Goal: Task Accomplishment & Management: Use online tool/utility

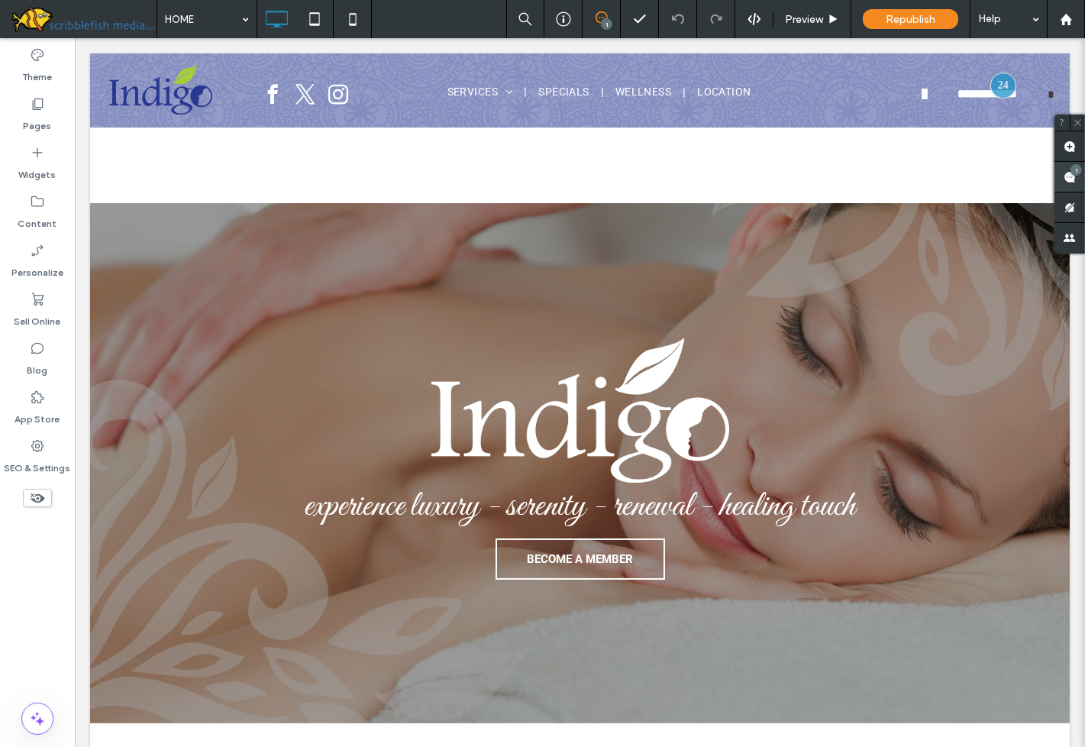
click at [1075, 176] on use at bounding box center [1070, 177] width 12 height 12
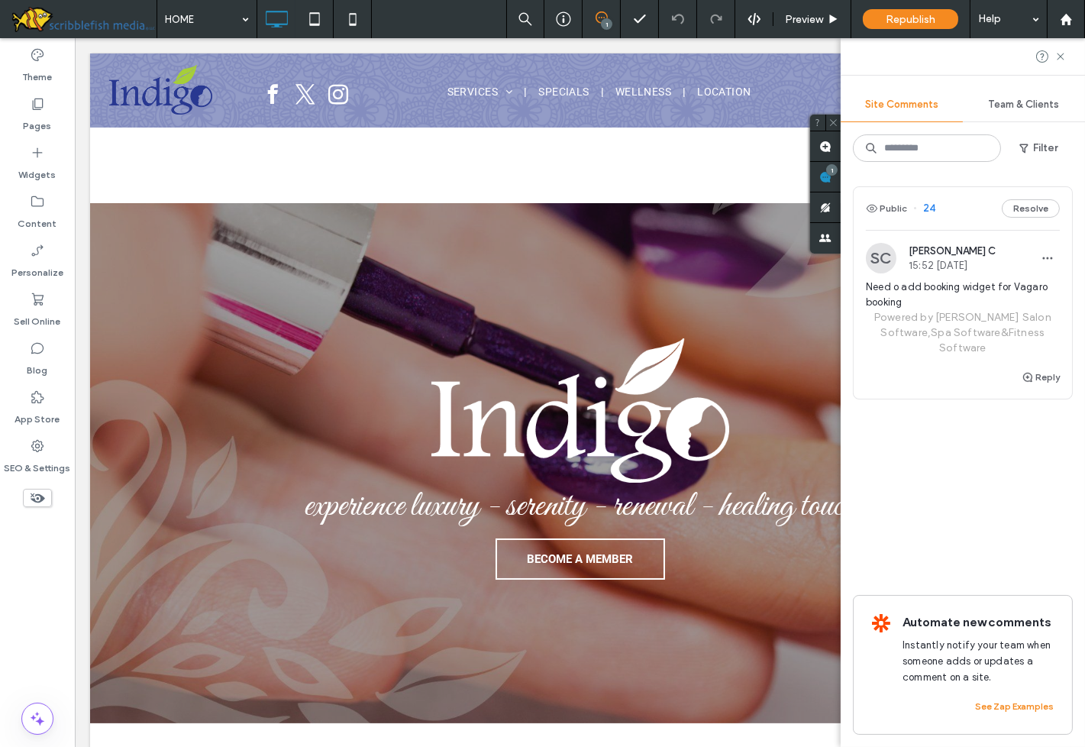
click at [932, 208] on span "24" at bounding box center [924, 208] width 22 height 15
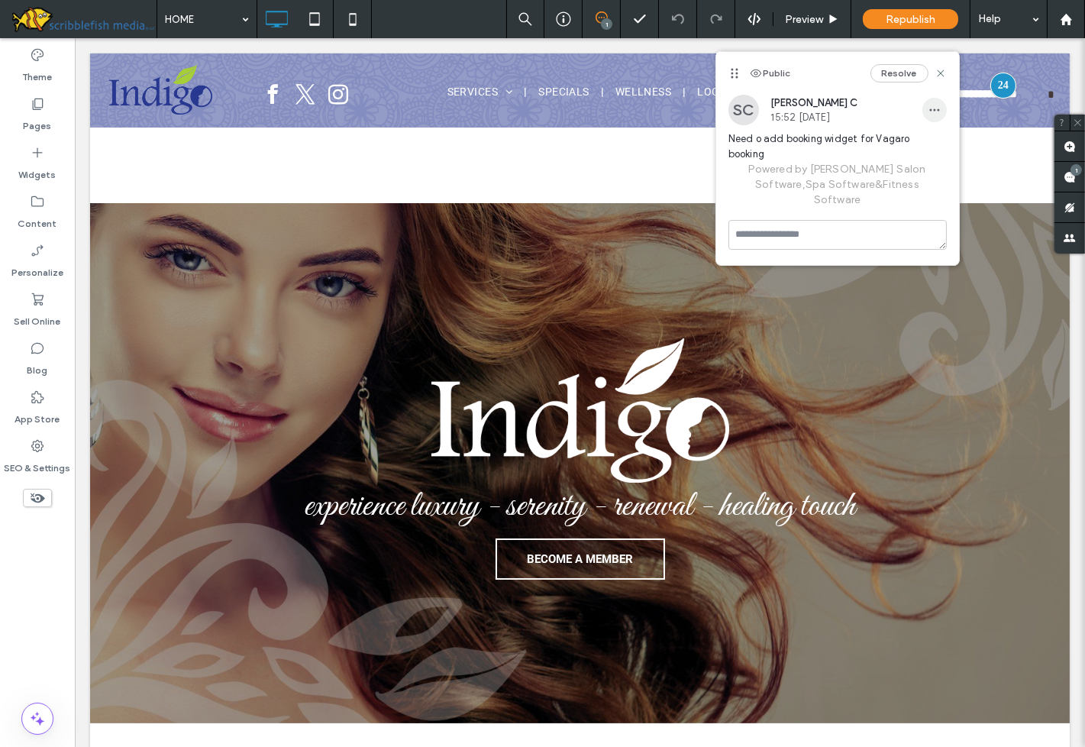
click at [936, 112] on icon "button" at bounding box center [935, 110] width 12 height 12
click at [948, 154] on span "Edit" at bounding box center [946, 149] width 20 height 15
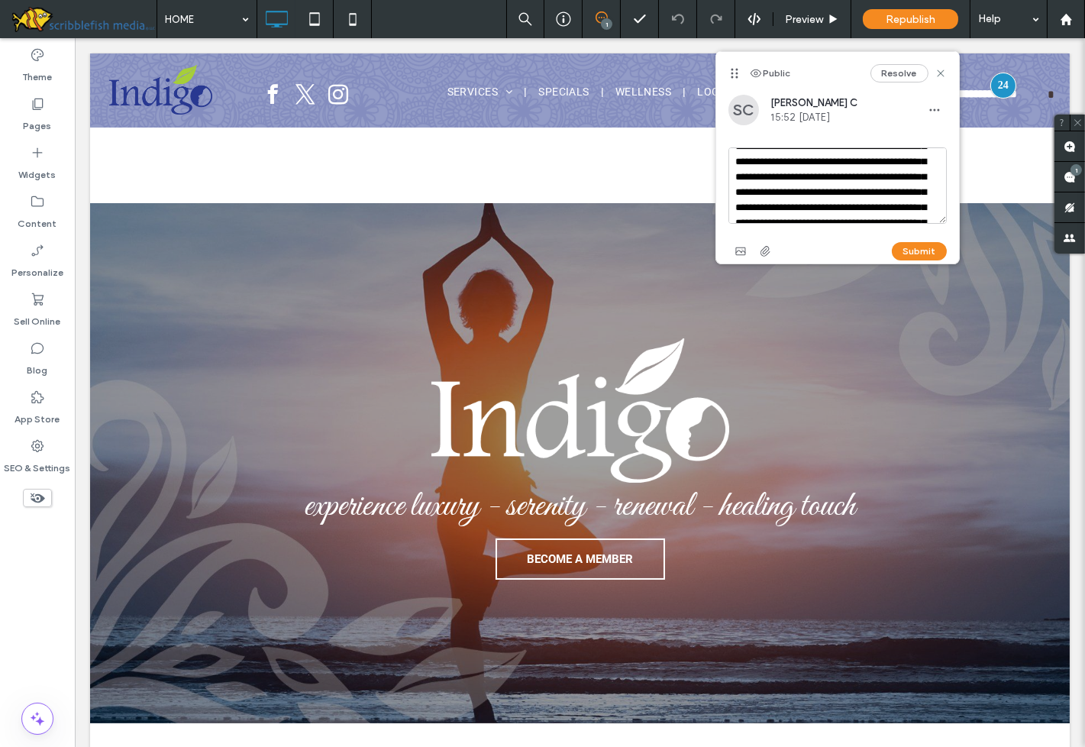
scroll to position [107, 0]
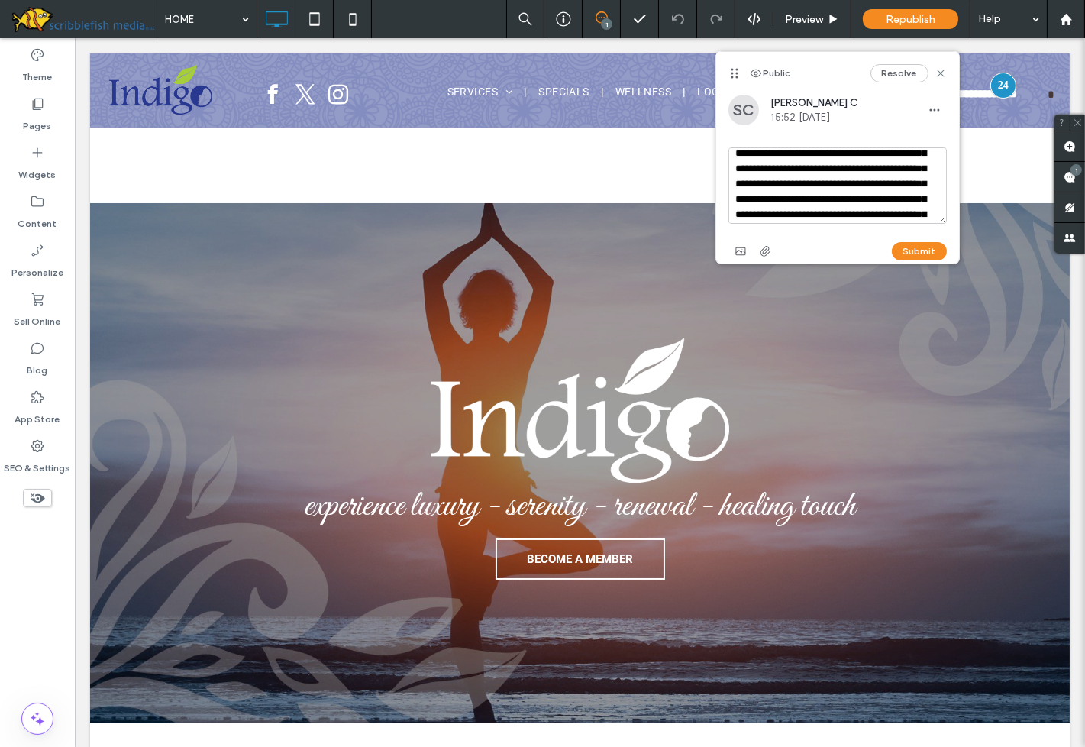
drag, startPoint x: 733, startPoint y: 193, endPoint x: 777, endPoint y: 218, distance: 49.9
click at [777, 218] on textarea "**********" at bounding box center [838, 185] width 219 height 76
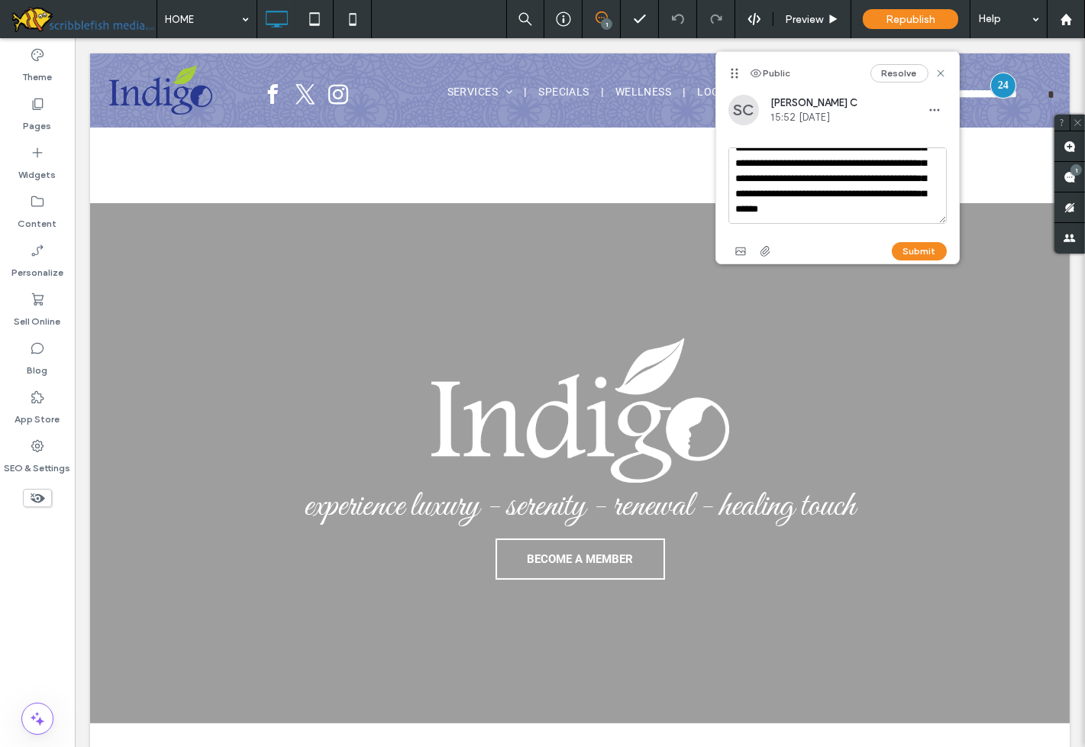
scroll to position [303, 0]
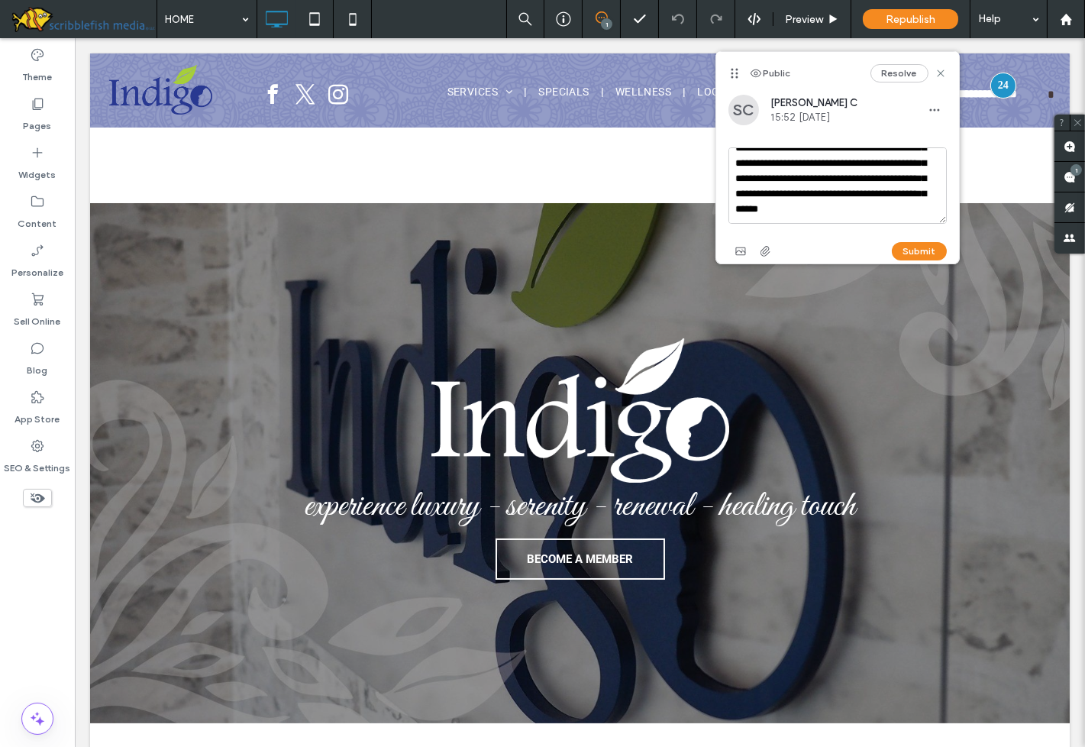
click at [907, 217] on textarea "**********" at bounding box center [838, 185] width 219 height 76
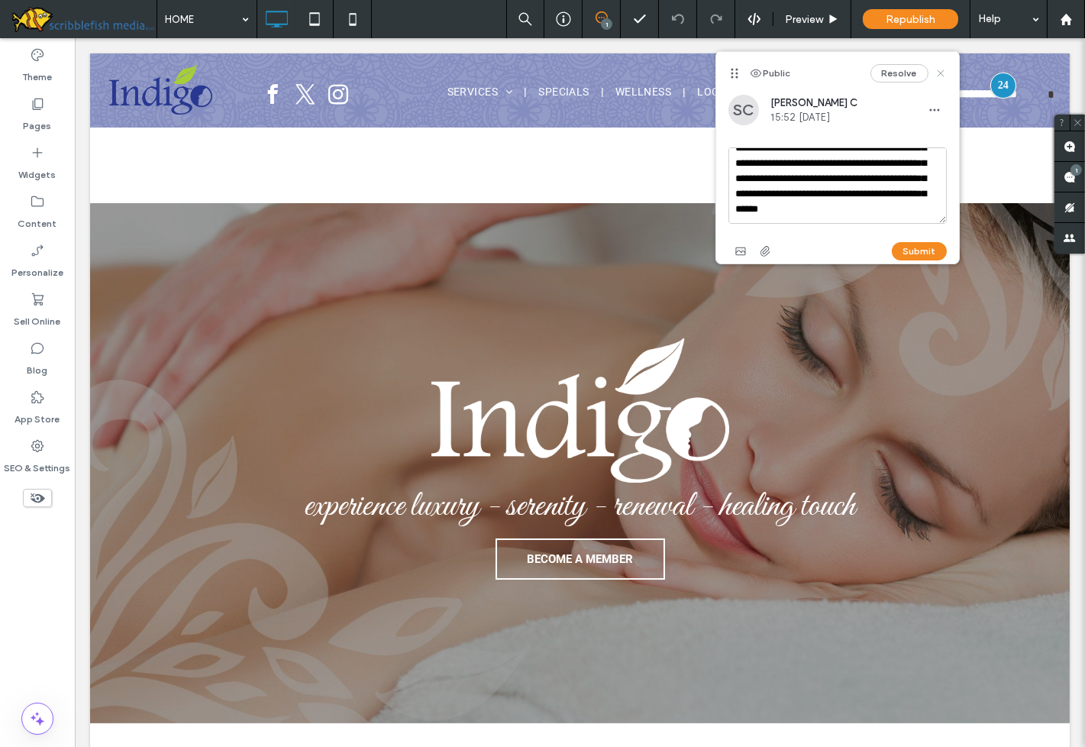
click at [943, 70] on use at bounding box center [940, 72] width 7 height 7
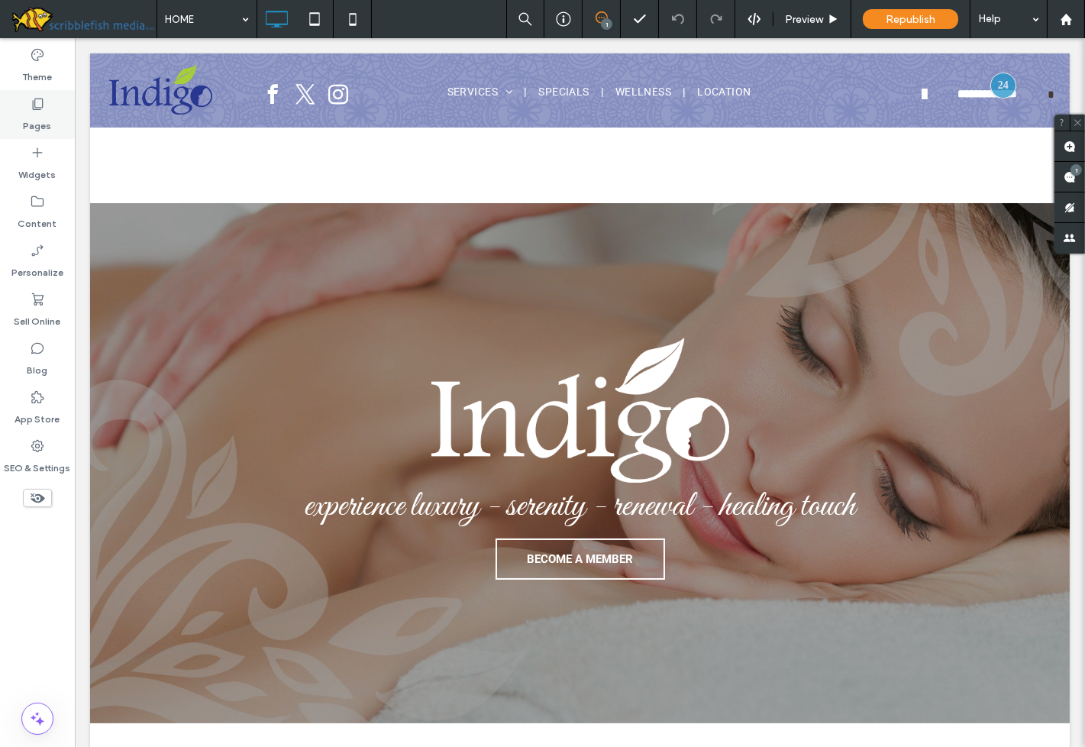
click at [39, 104] on icon at bounding box center [37, 103] width 15 height 15
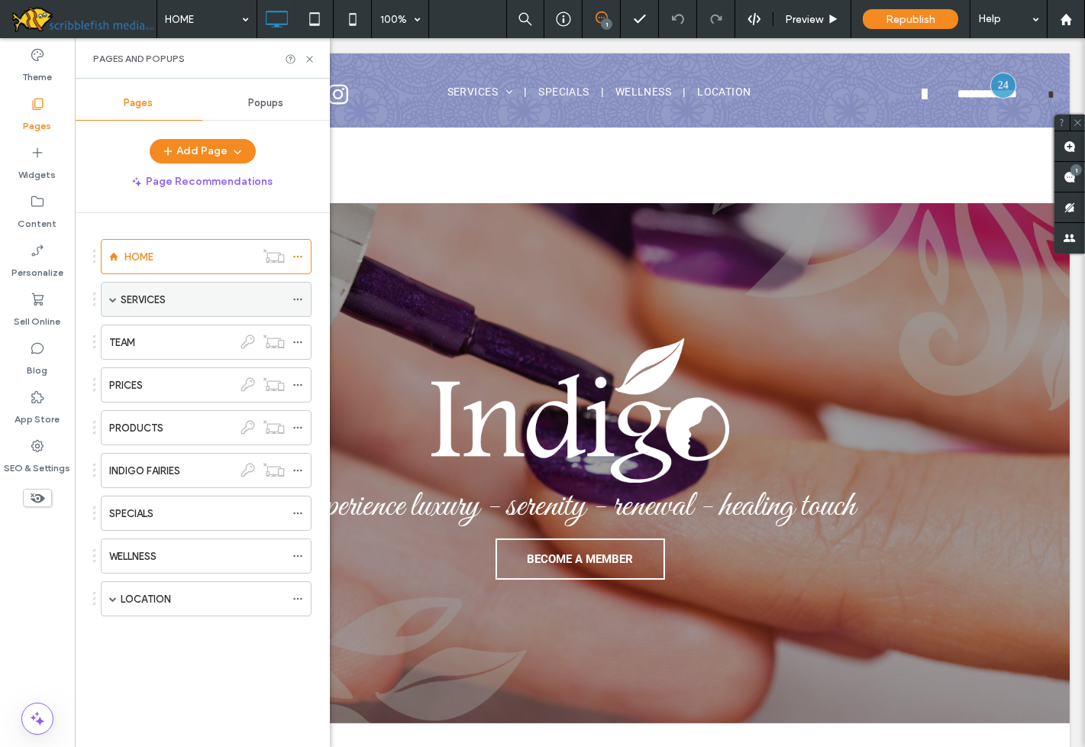
click at [196, 301] on div "SERVICES" at bounding box center [203, 300] width 164 height 16
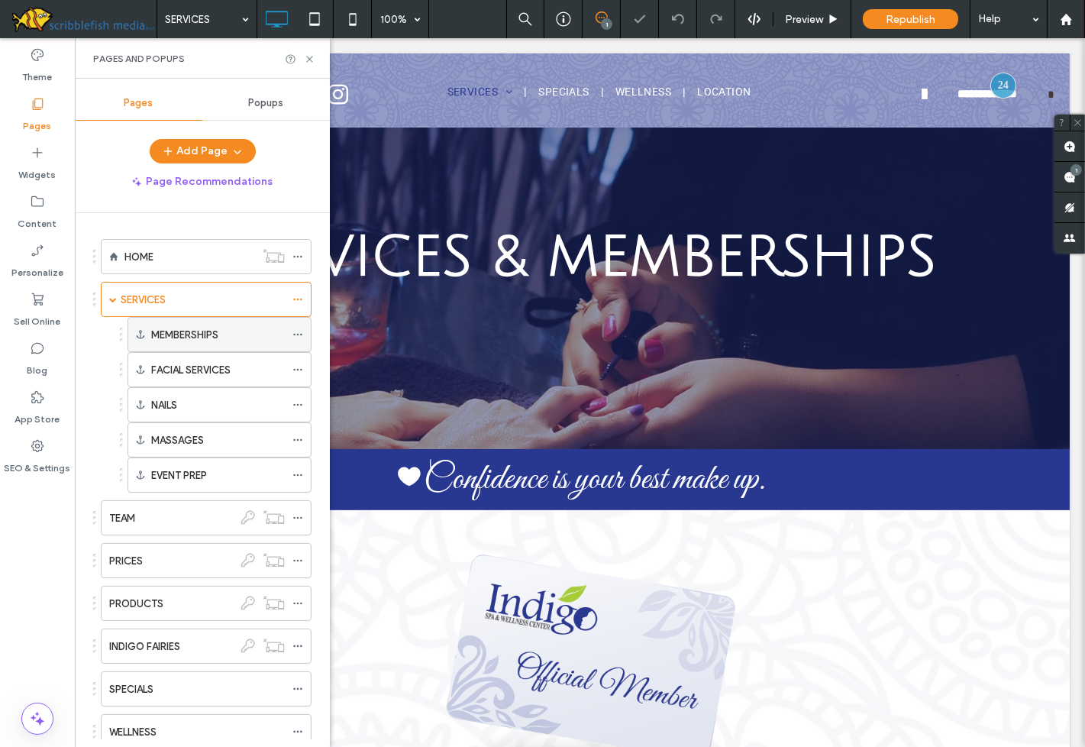
click at [196, 334] on label "MEMBERSHIPS" at bounding box center [184, 335] width 67 height 27
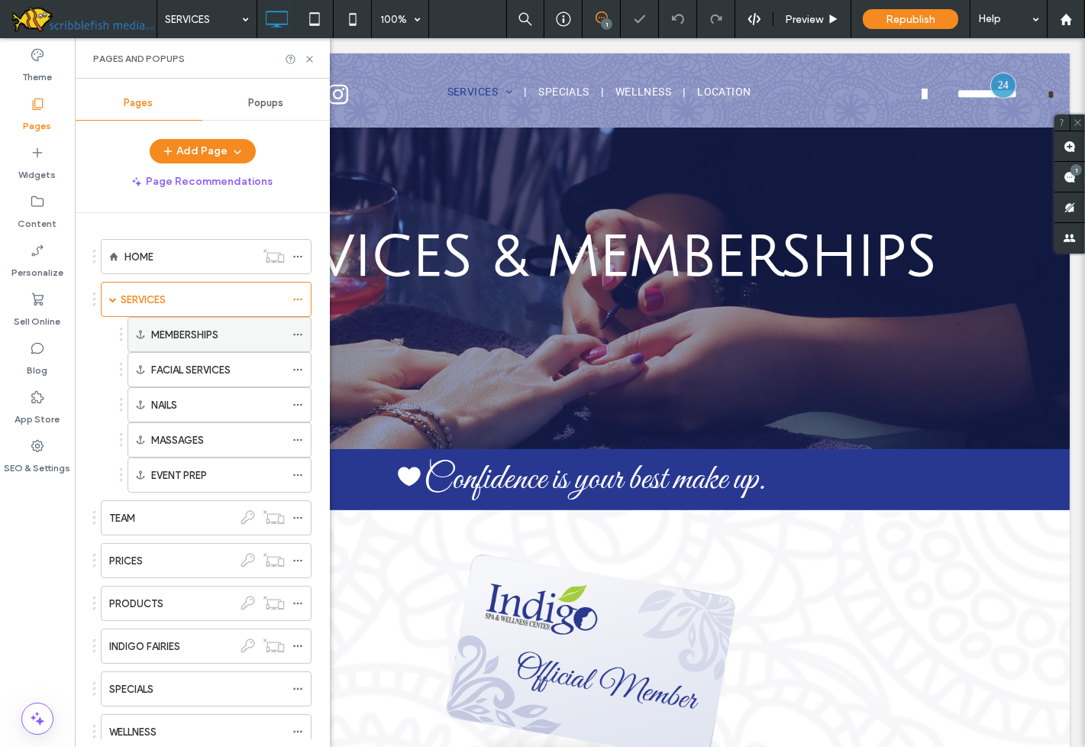
scroll to position [499, 0]
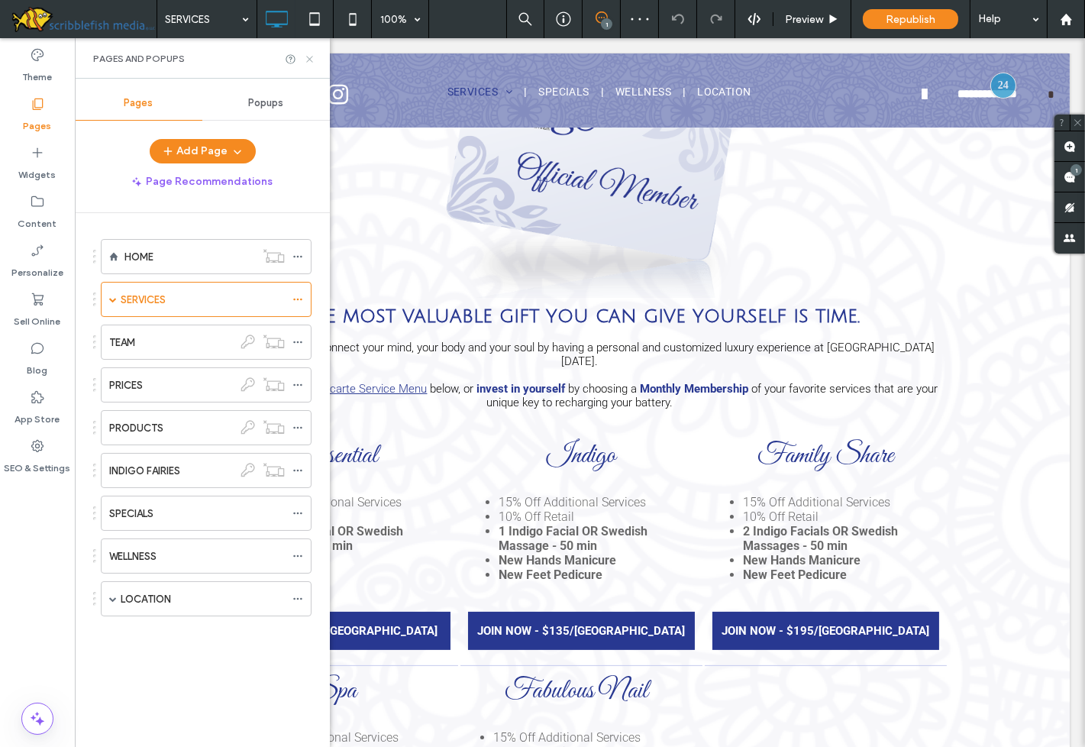
click at [308, 59] on icon at bounding box center [309, 58] width 11 height 11
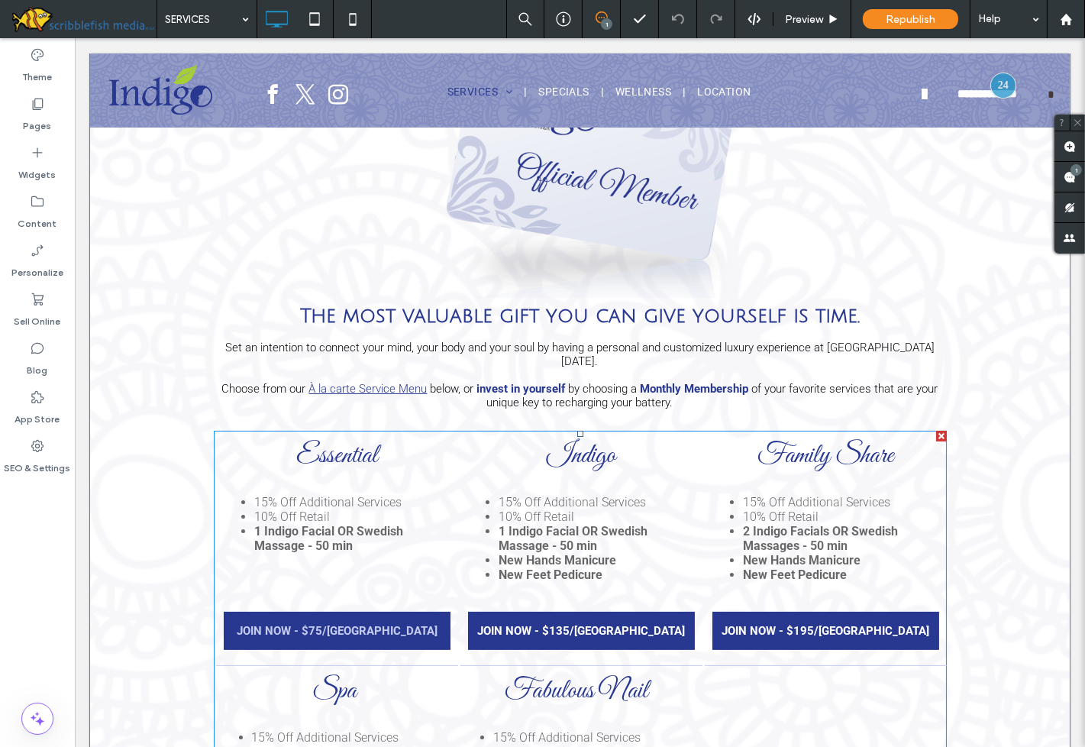
click at [331, 617] on span "JOIN NOW - $75/MO" at bounding box center [337, 631] width 201 height 38
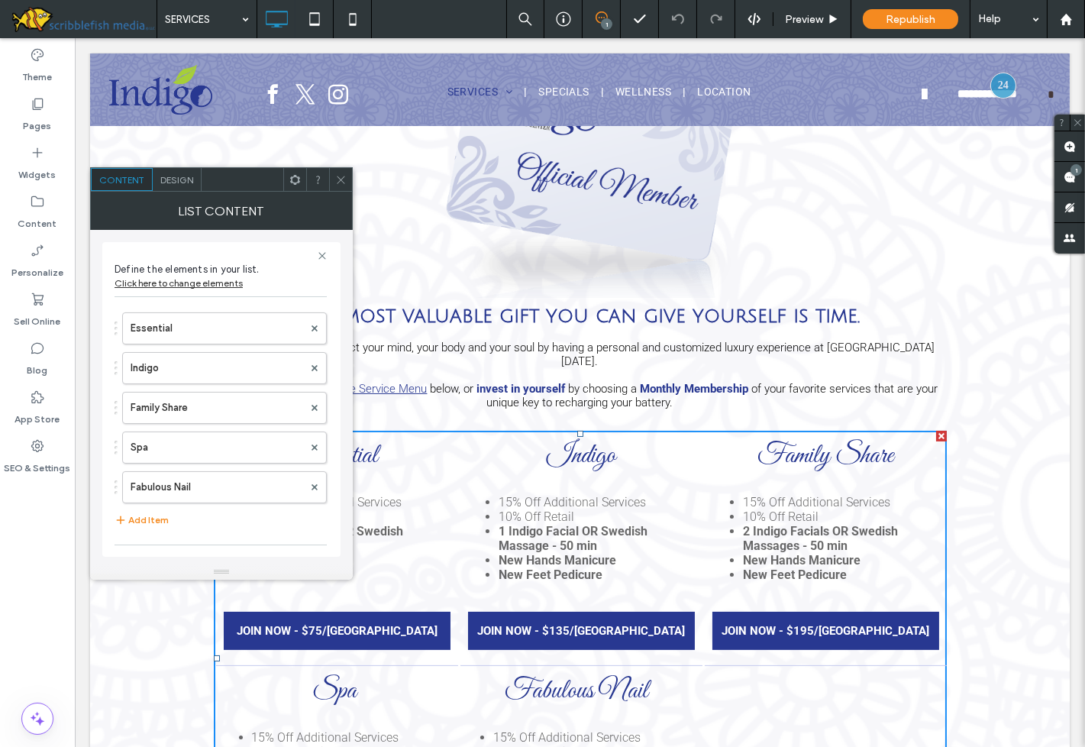
click at [170, 179] on span "Design" at bounding box center [176, 179] width 33 height 11
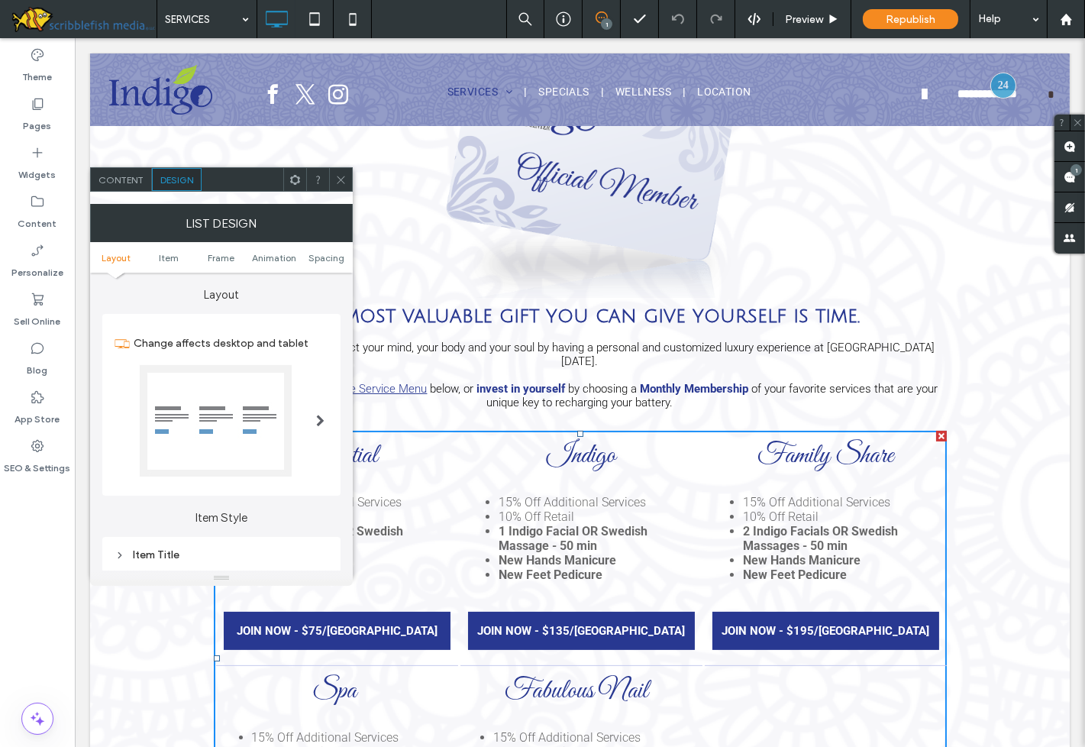
click at [131, 176] on span "Content" at bounding box center [121, 179] width 45 height 11
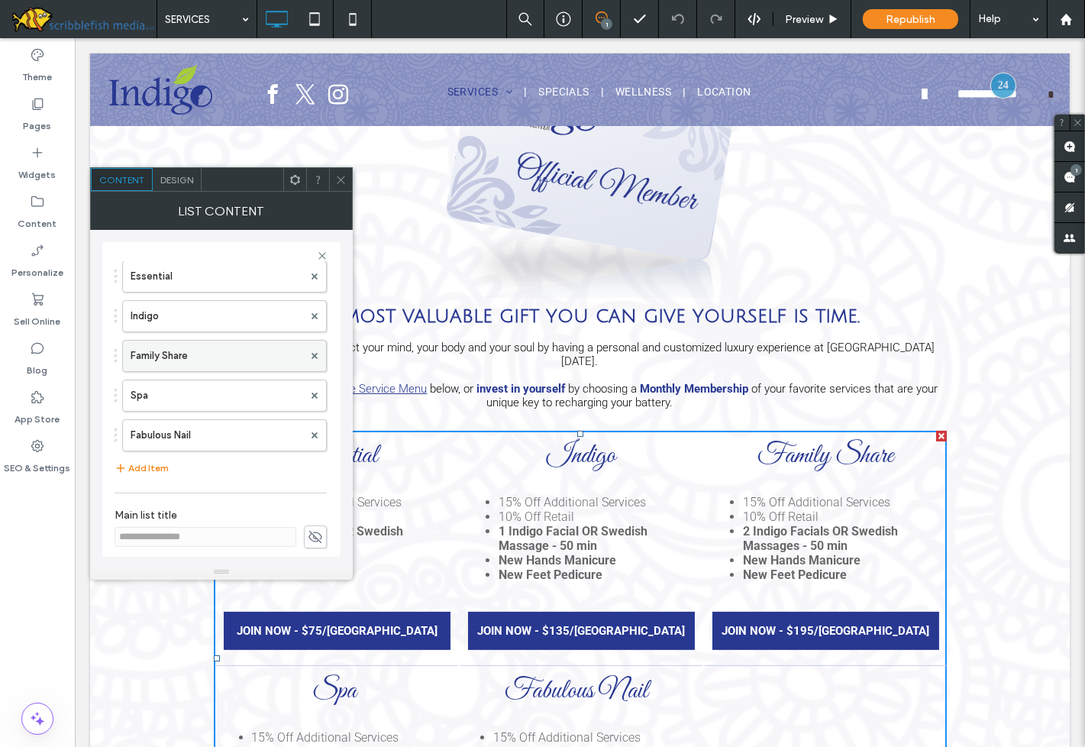
scroll to position [55, 0]
click at [225, 265] on label "Essential" at bounding box center [217, 273] width 173 height 31
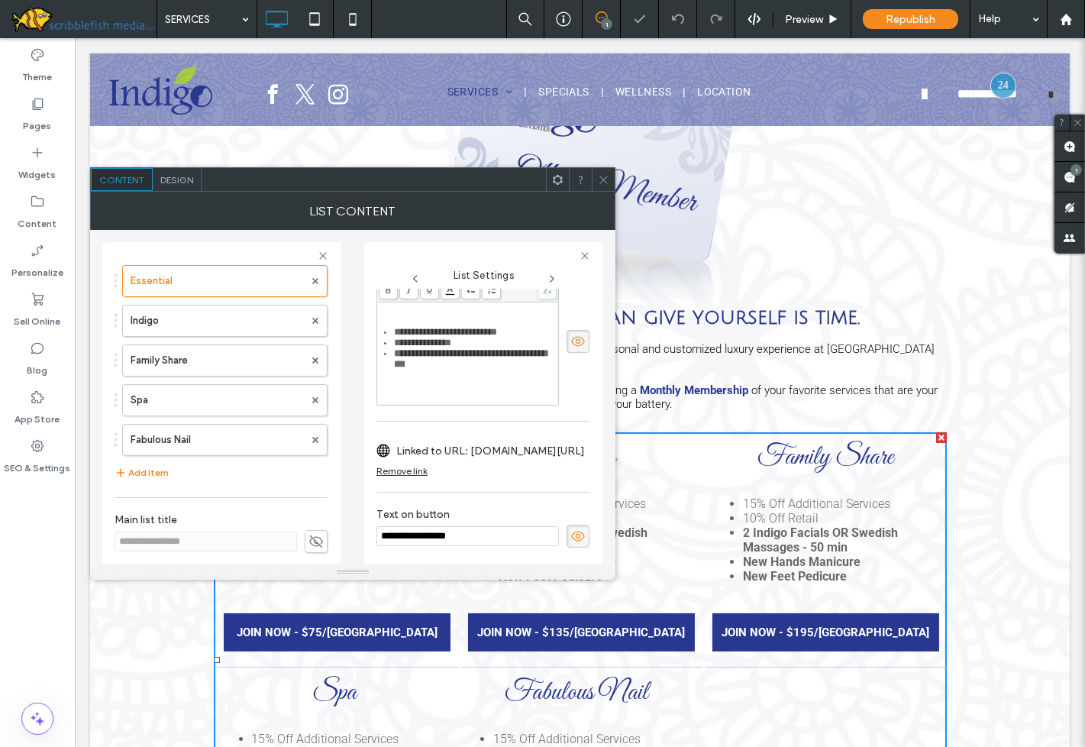
scroll to position [102, 0]
click at [602, 179] on icon at bounding box center [603, 179] width 11 height 11
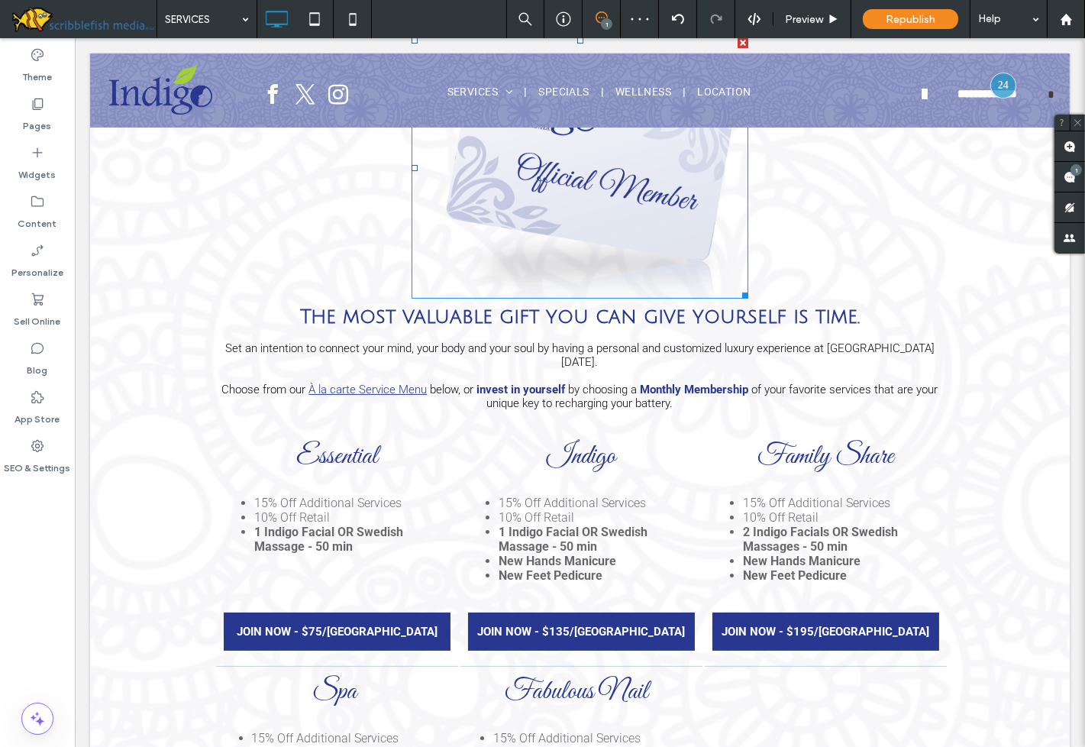
scroll to position [499, 0]
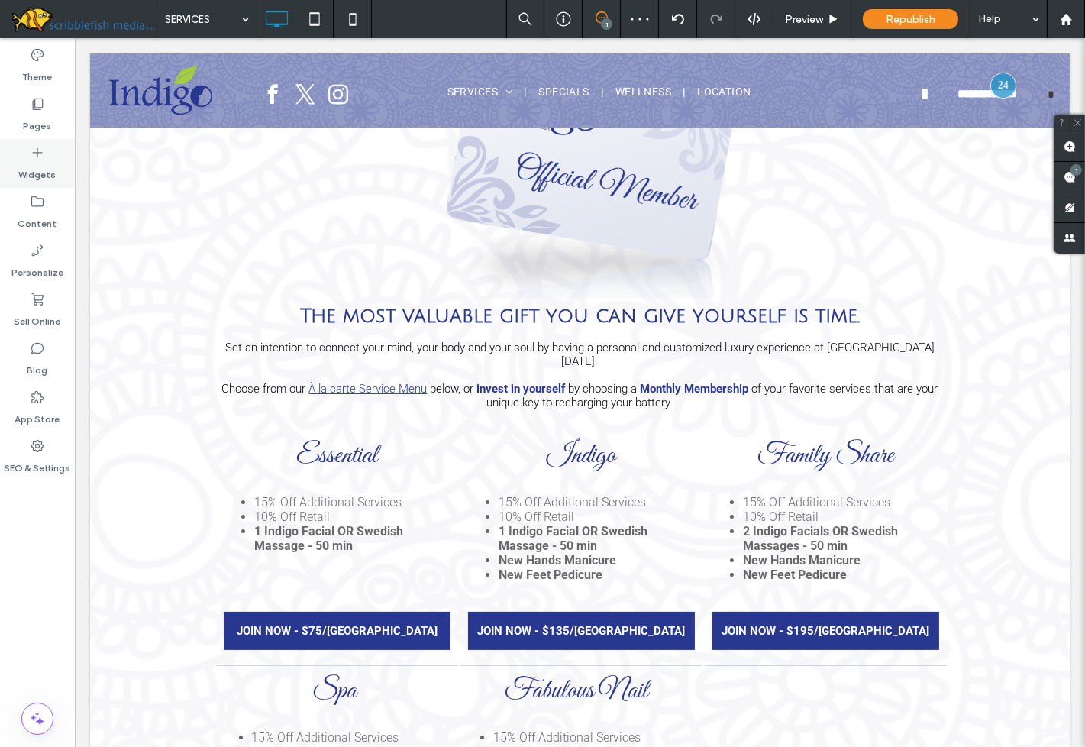
click at [40, 160] on icon at bounding box center [37, 152] width 15 height 15
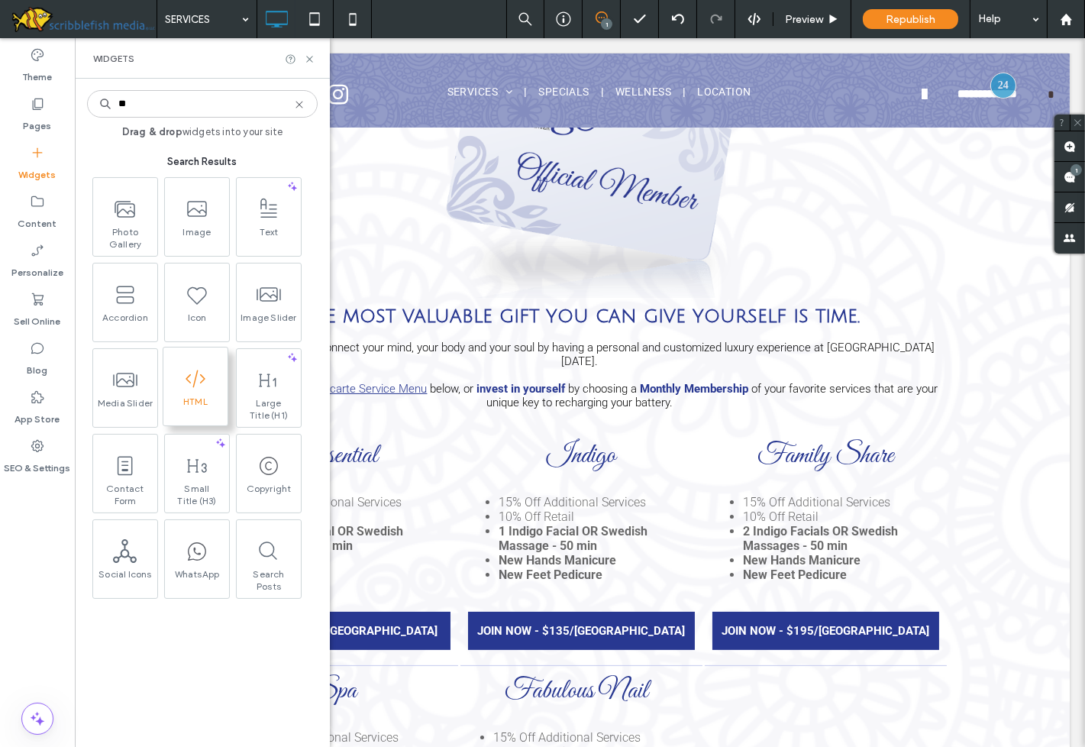
type input "**"
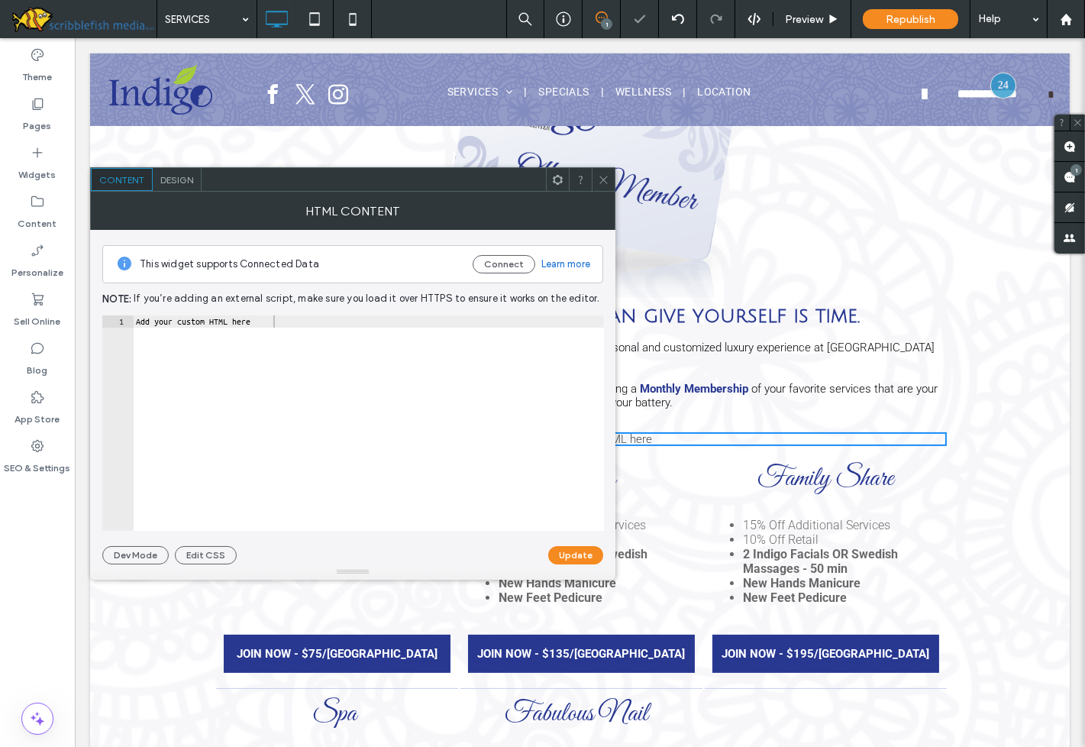
scroll to position [498, 0]
type textarea "**********"
click at [291, 370] on div "Add your custom HTML here" at bounding box center [368, 435] width 471 height 241
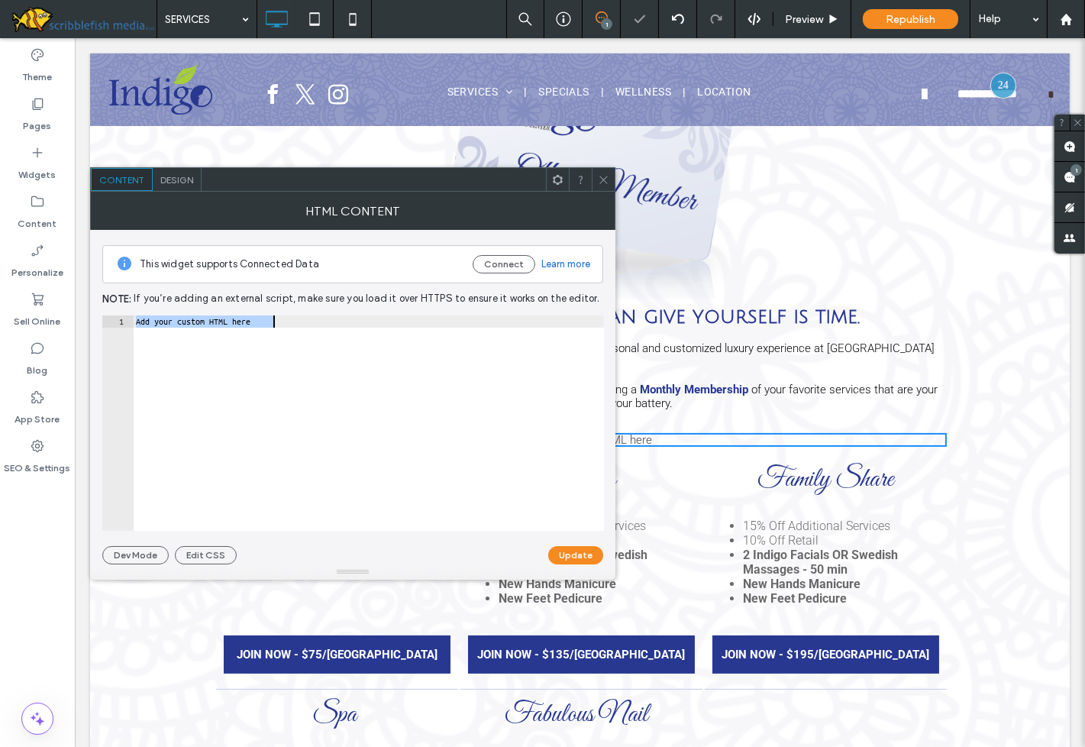
paste textarea "Cursor at row 1"
click at [566, 558] on button "Update" at bounding box center [575, 555] width 55 height 18
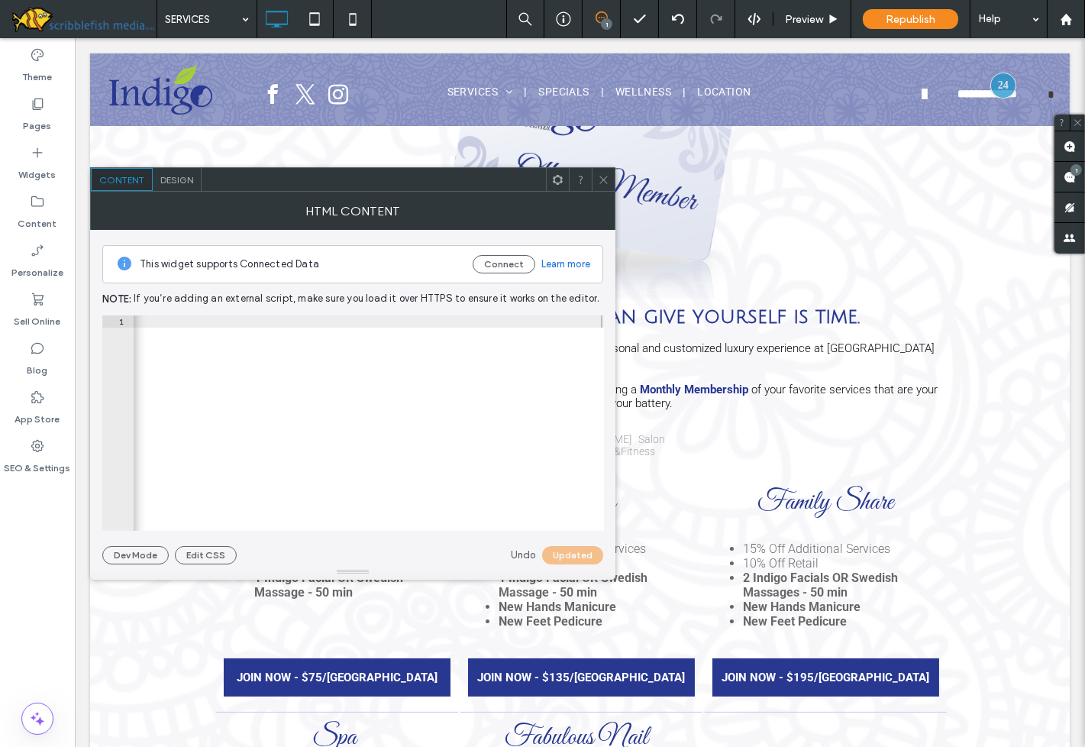
click at [603, 185] on icon at bounding box center [603, 179] width 11 height 11
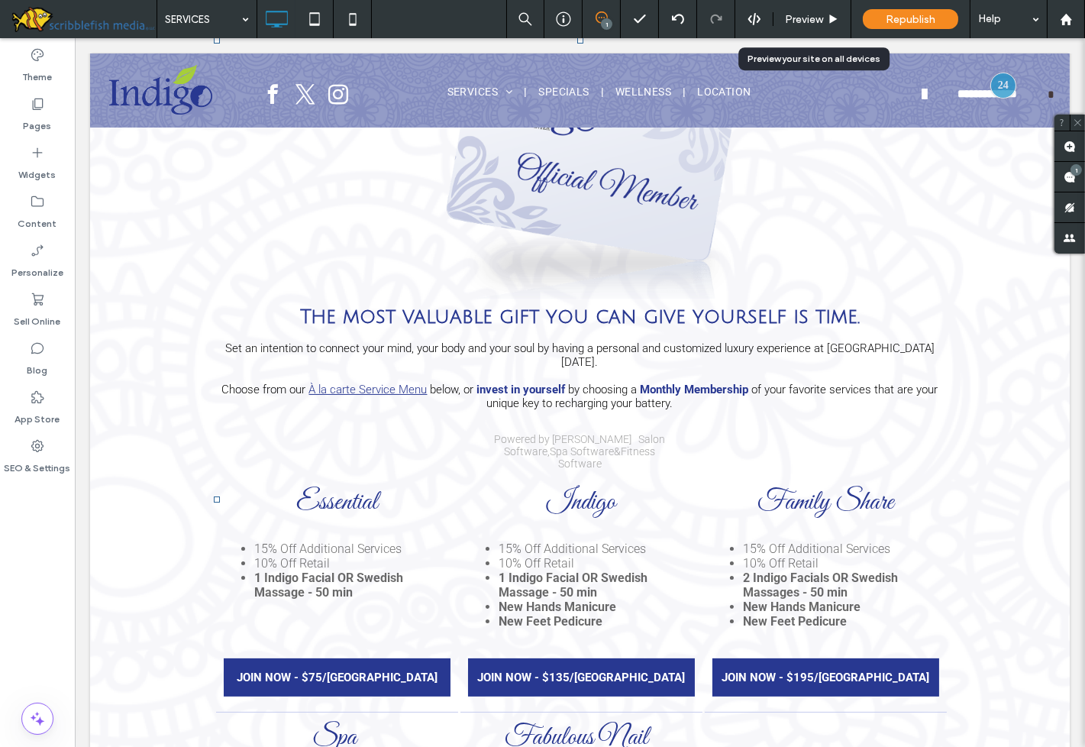
click at [794, 17] on span "Preview" at bounding box center [804, 19] width 38 height 13
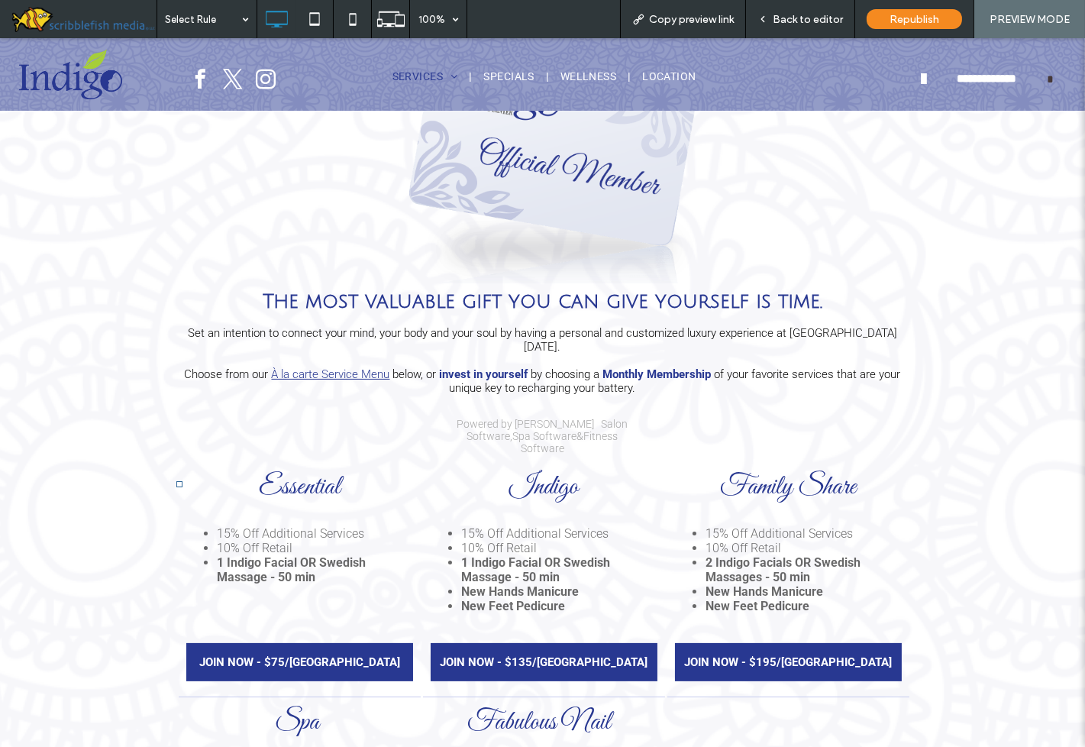
click at [514, 430] on link "Spa Software" at bounding box center [545, 436] width 64 height 12
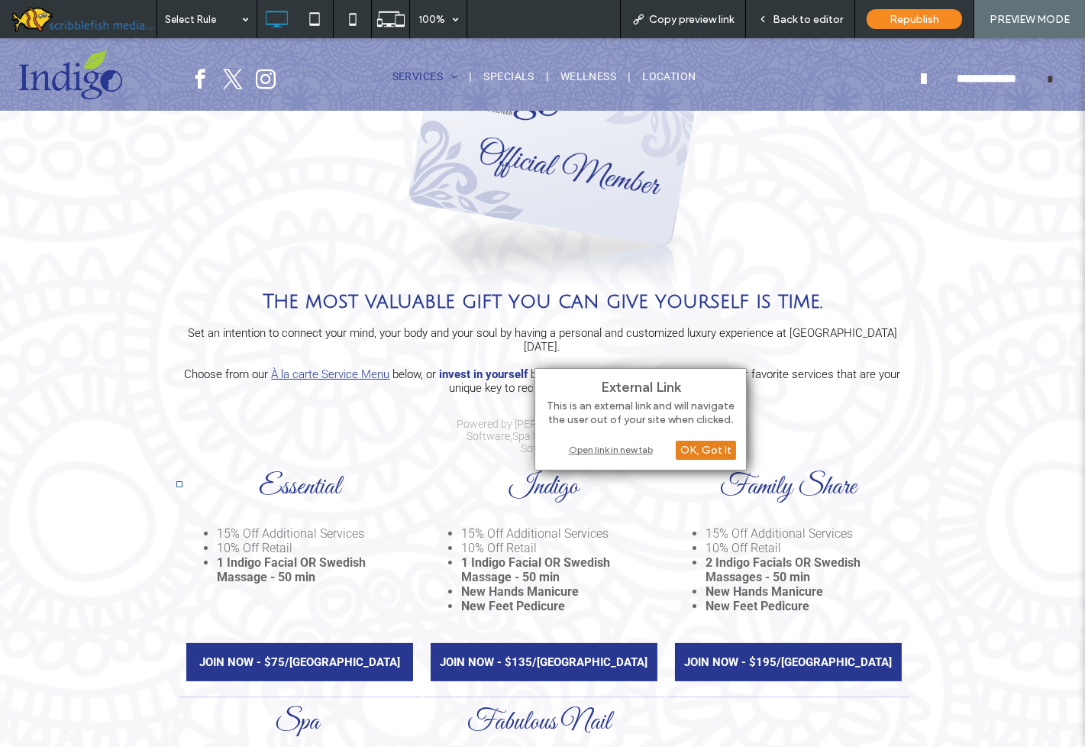
click at [700, 454] on div "OK, Got It" at bounding box center [706, 450] width 60 height 19
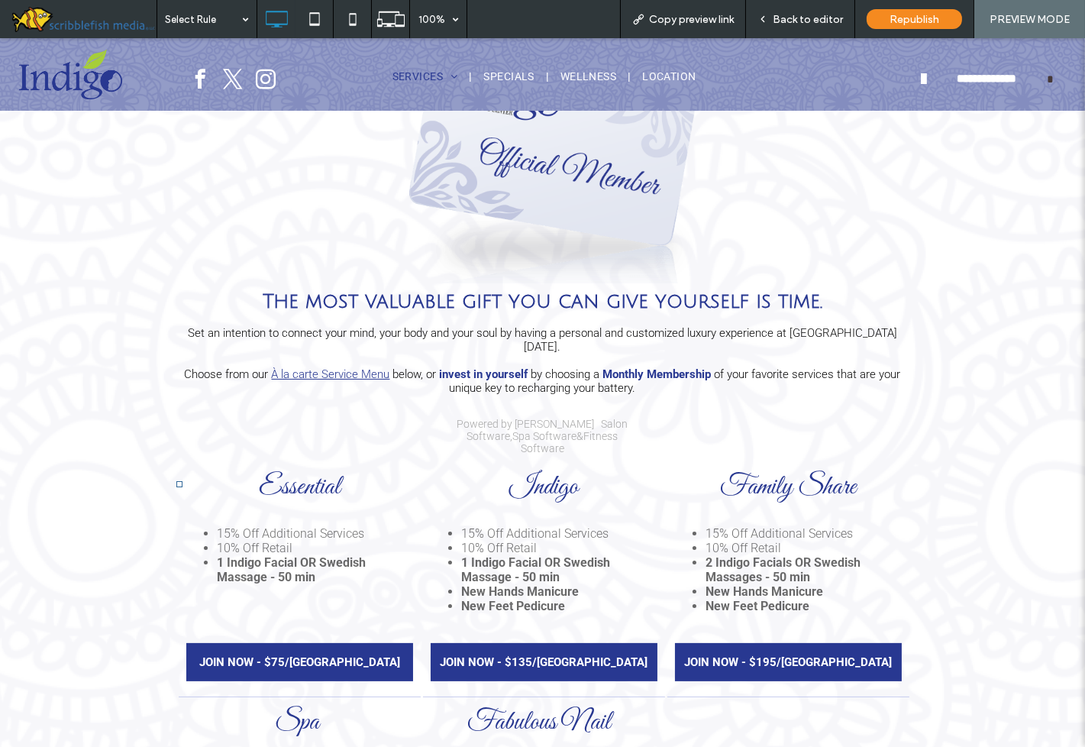
click at [554, 430] on link "Fitness Software" at bounding box center [570, 442] width 98 height 24
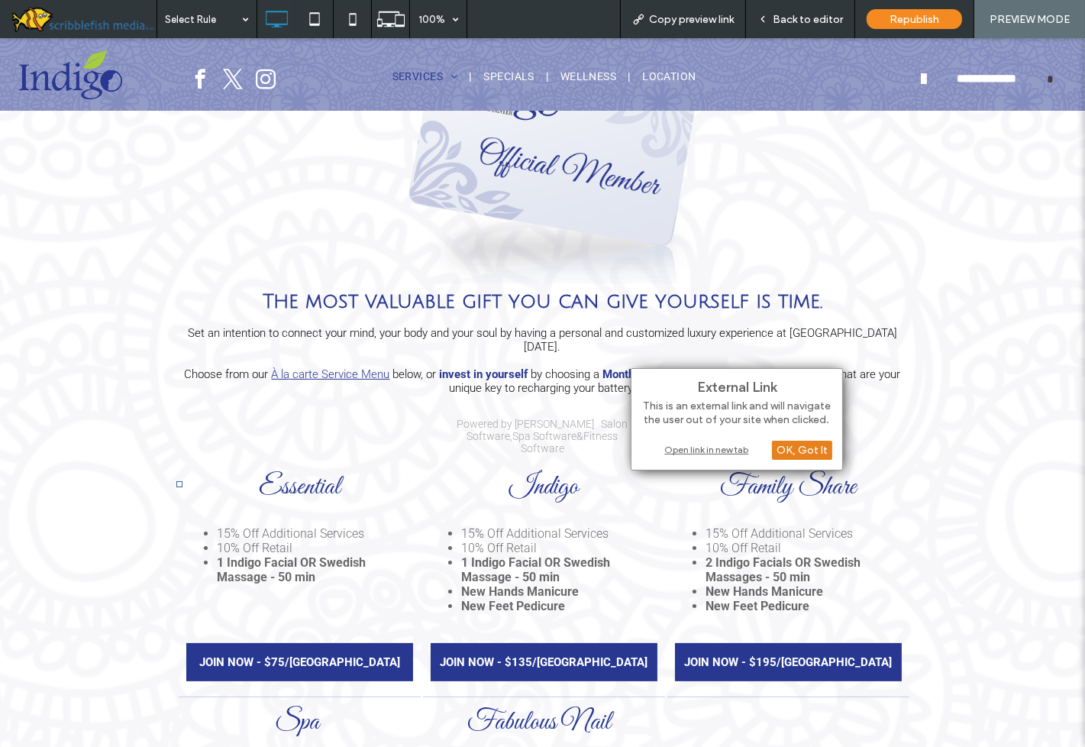
click at [791, 451] on div "OK, Got It" at bounding box center [802, 450] width 60 height 19
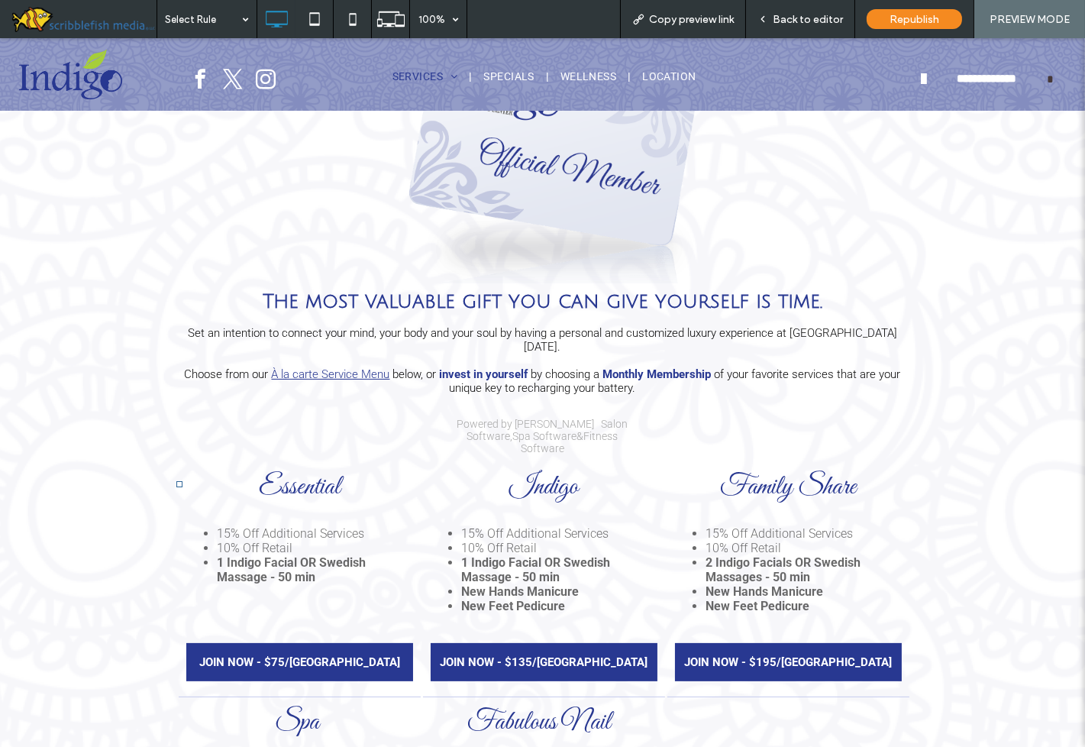
click at [810, 22] on span "Back to editor" at bounding box center [808, 19] width 70 height 13
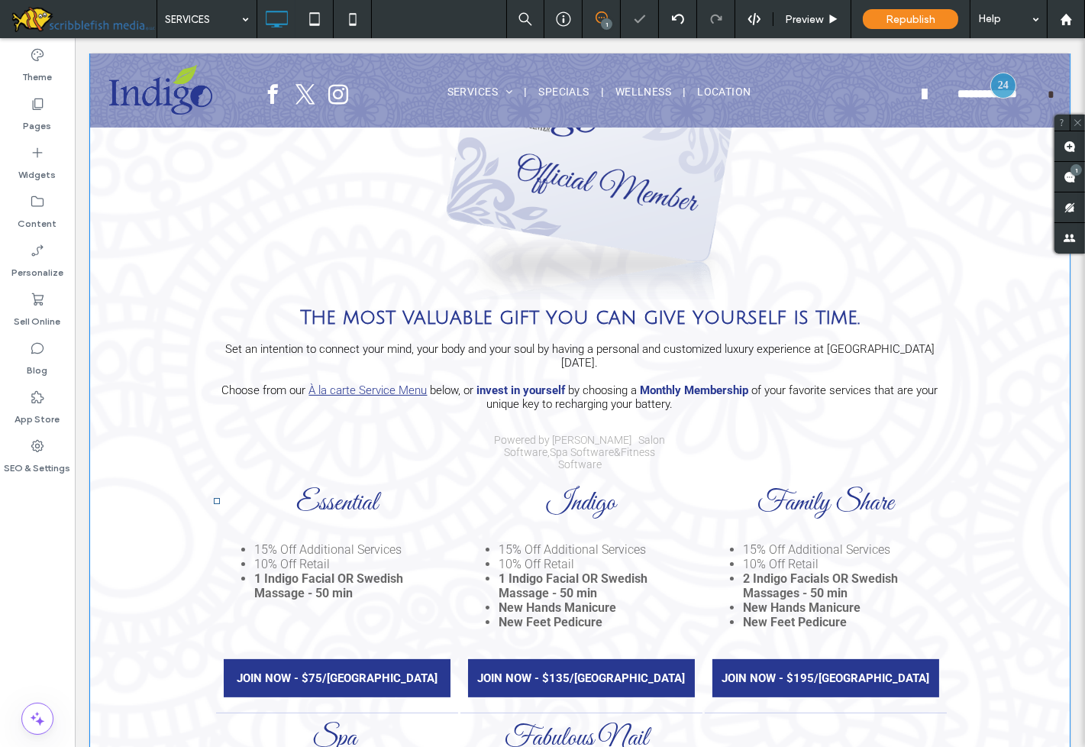
click at [551, 446] on link "Spa Software" at bounding box center [583, 452] width 64 height 12
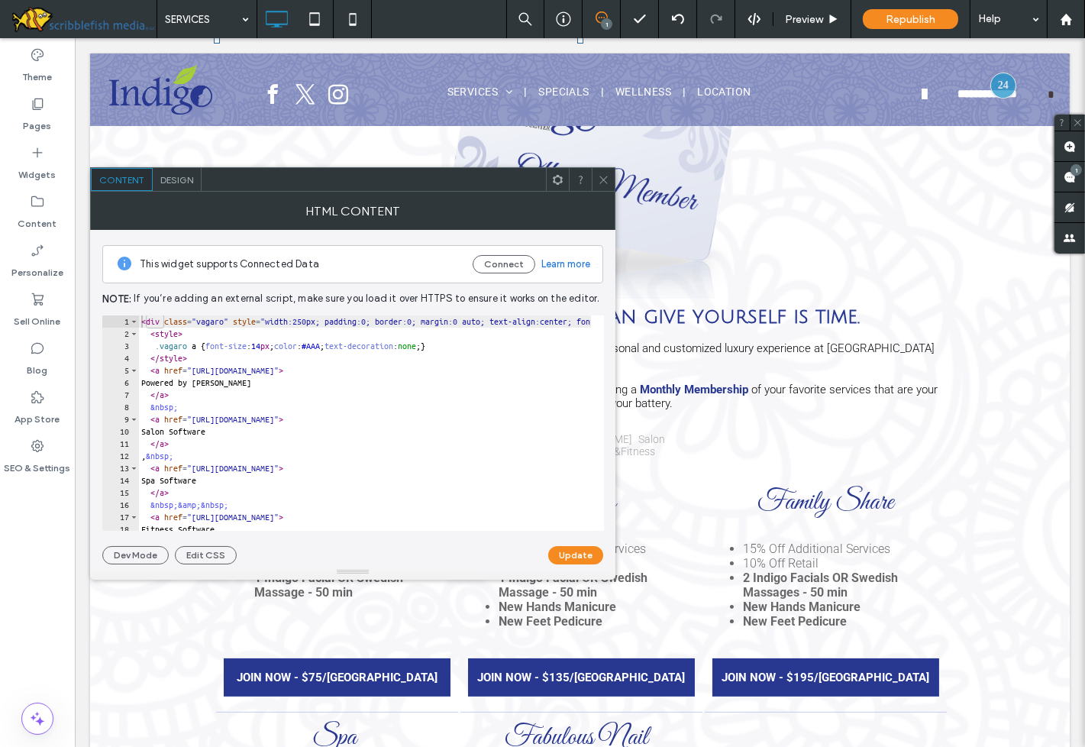
click at [414, 325] on div "< div class = "vagaro" style = "width:250px; padding:0; border:0; margin:0 auto…" at bounding box center [740, 429] width 1204 height 228
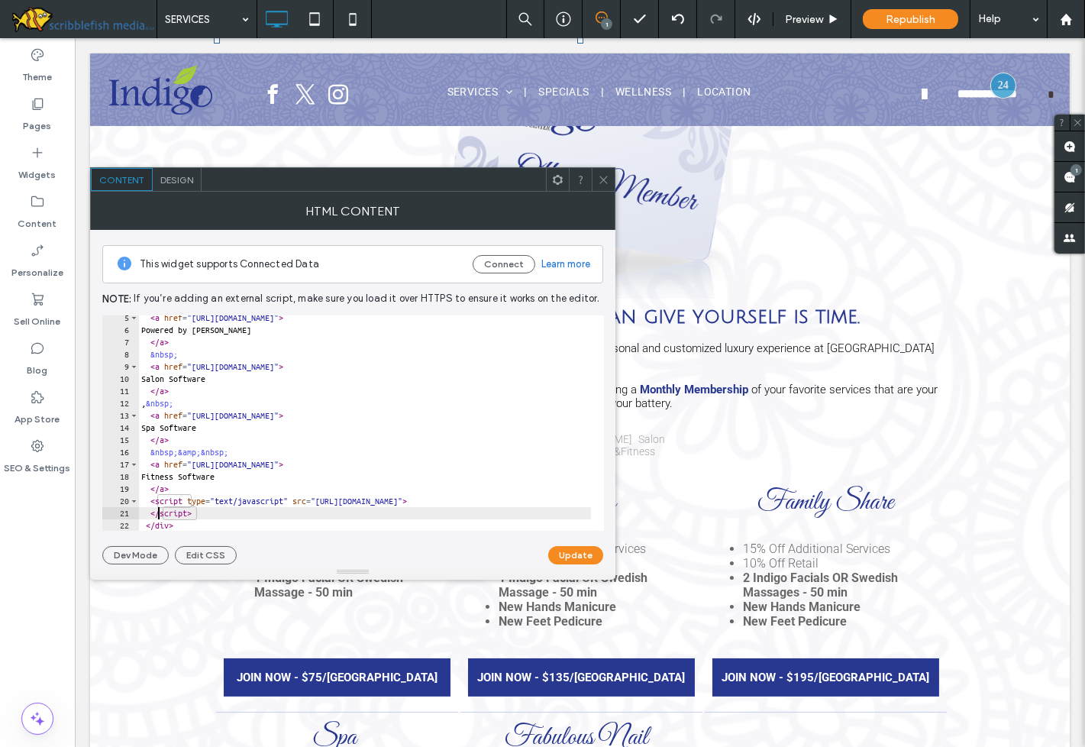
scroll to position [65, 0]
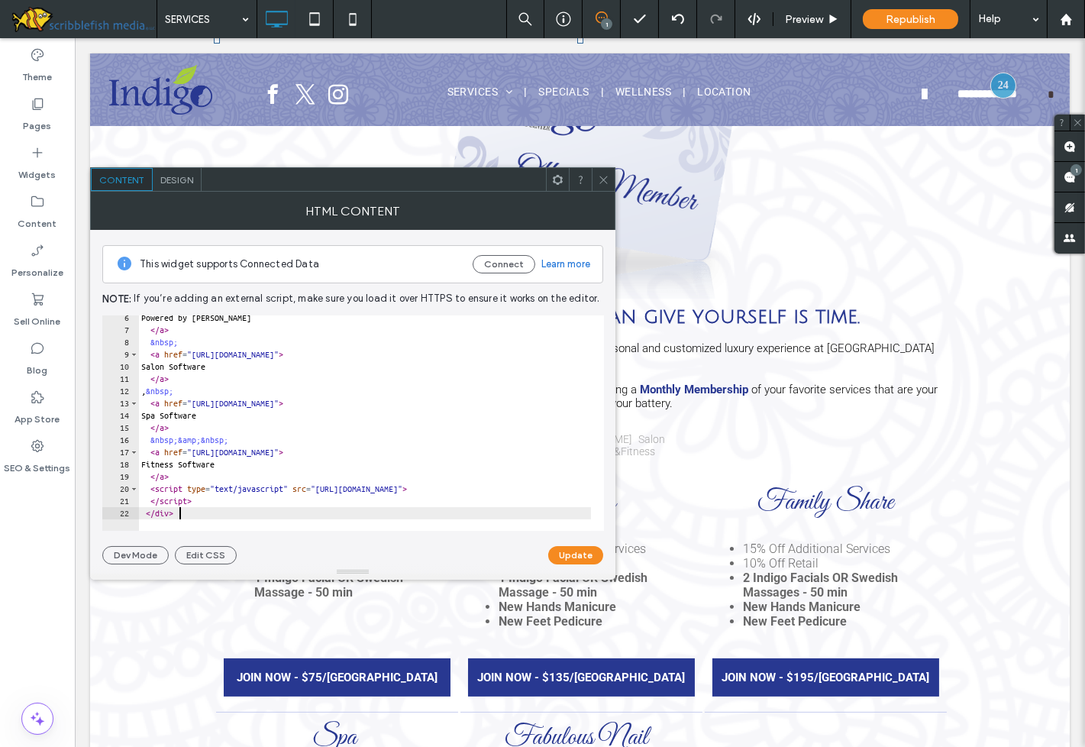
click at [472, 490] on div "Powered by Vagaro </ a > &nbsp; < a href = "https://www.vagaro.com/pro/salon-so…" at bounding box center [740, 426] width 1204 height 228
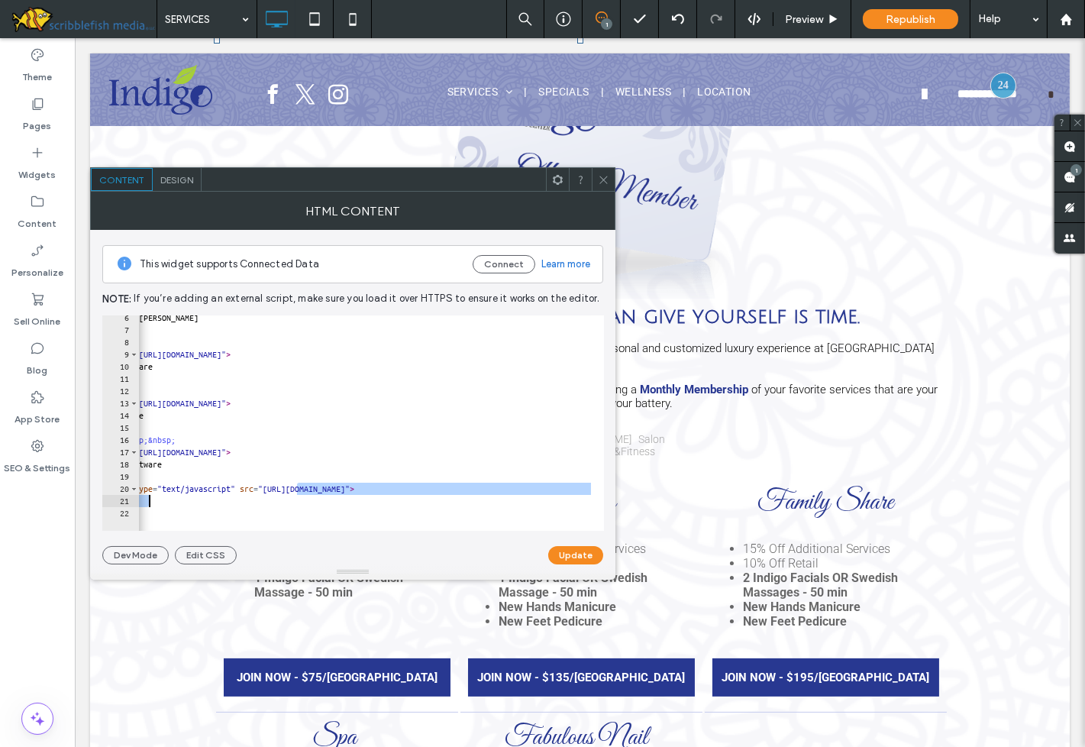
scroll to position [0, 52]
drag, startPoint x: 350, startPoint y: 487, endPoint x: 598, endPoint y: 496, distance: 248.3
click at [598, 496] on div "****** 6 7 8 9 10 11 12 13 14 15 16 17 18 19 20 21 22 Powered by Vagaro </ a > …" at bounding box center [353, 422] width 502 height 215
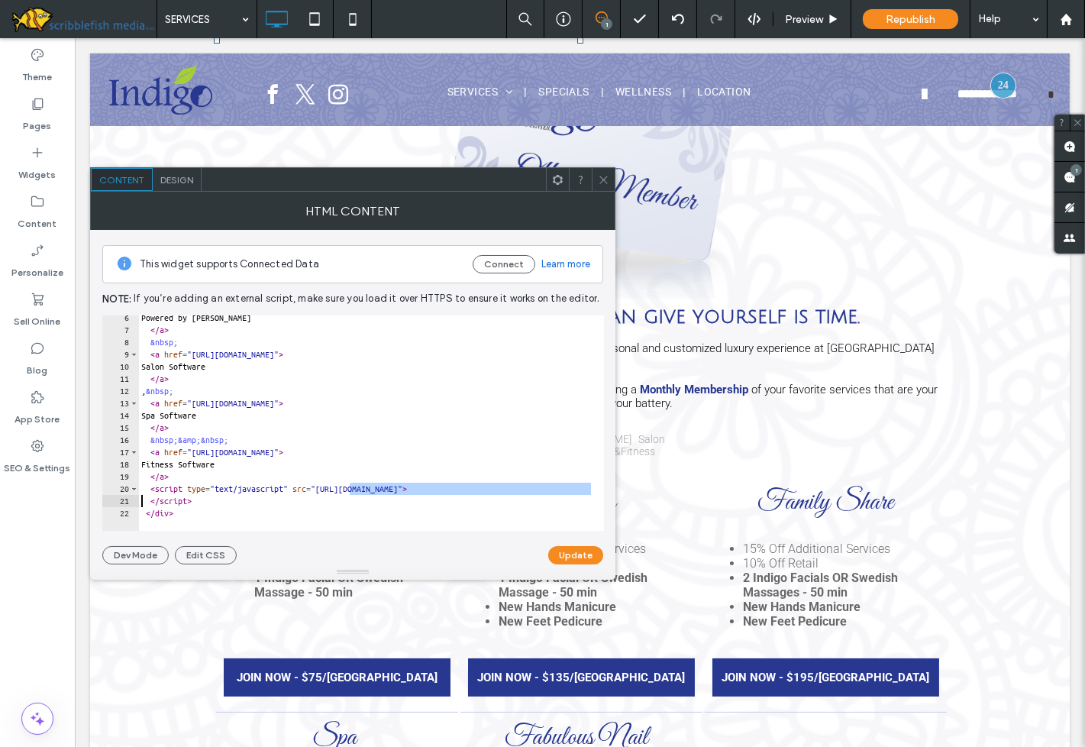
scroll to position [0, 751]
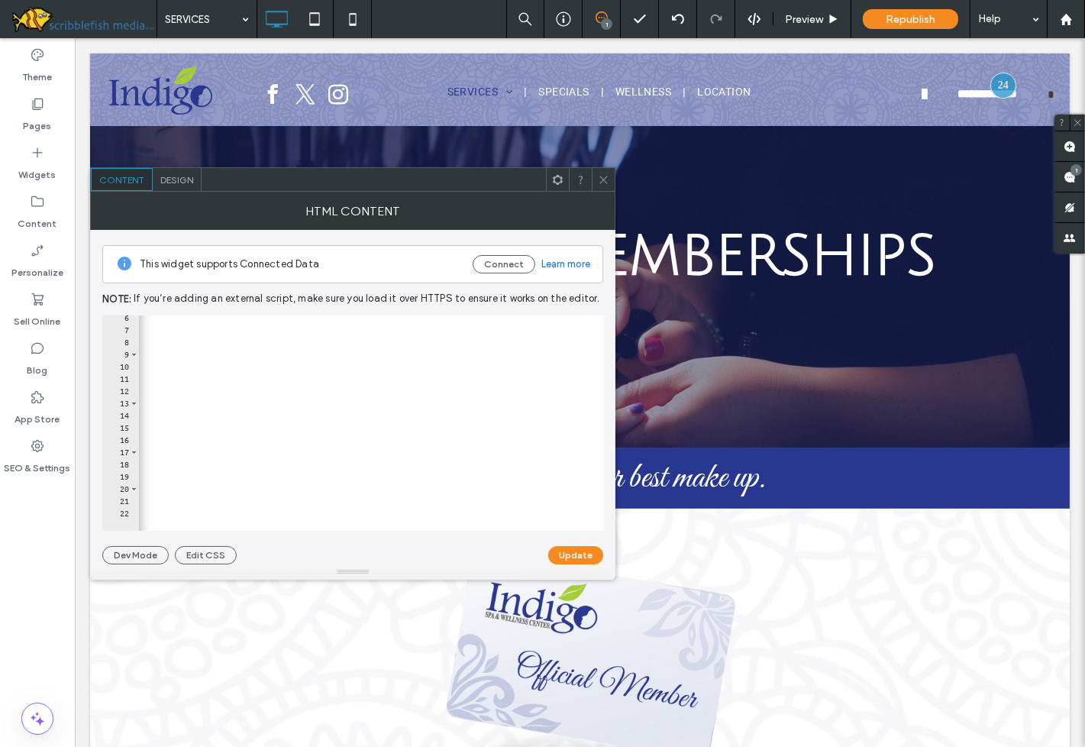
scroll to position [0, 730]
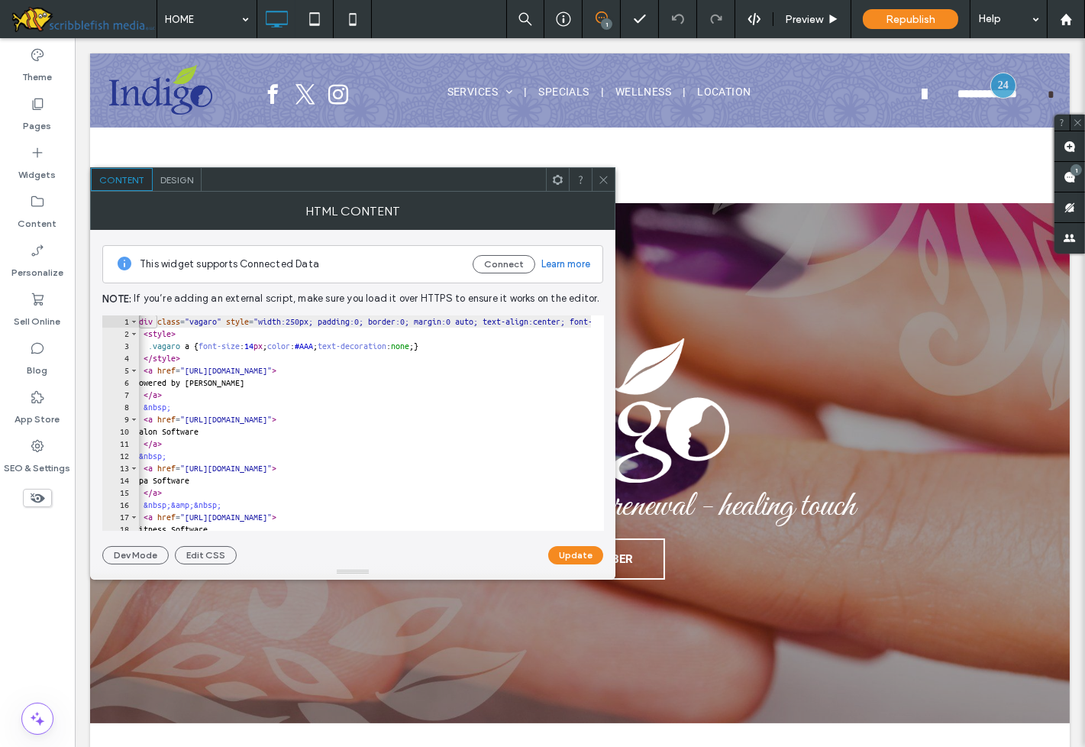
click at [193, 367] on div "< div class = "vagaro" style = "width:250px; padding:0; border:0; margin:0 auto…" at bounding box center [733, 429] width 1204 height 228
type textarea "**********"
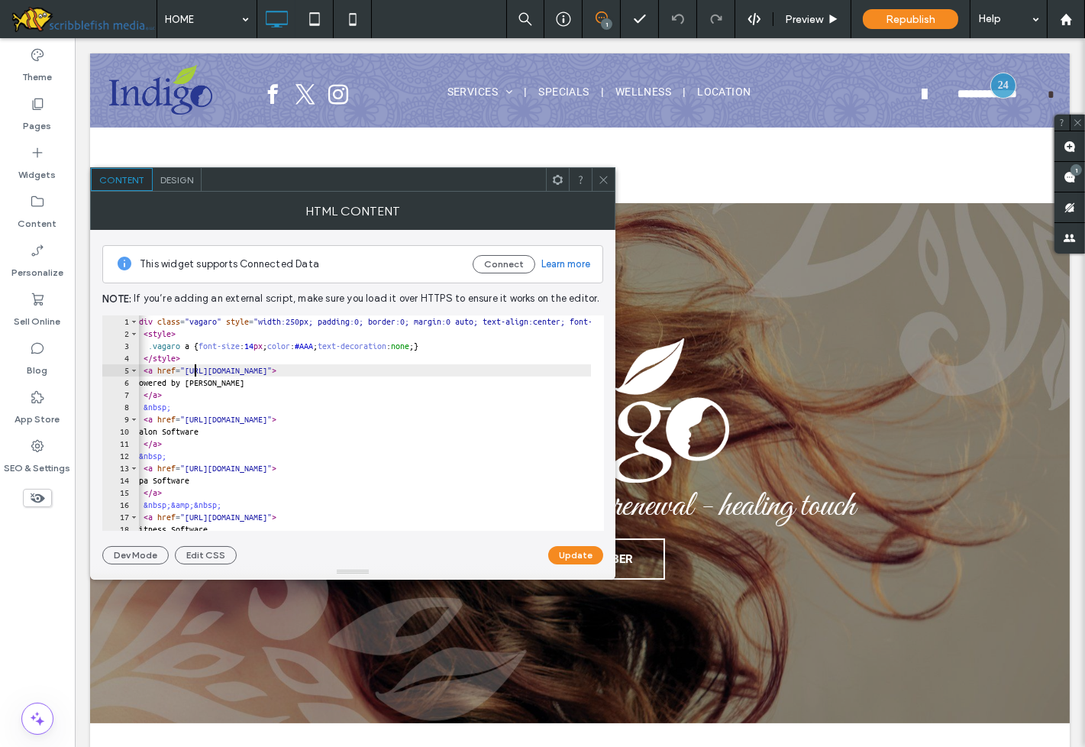
click at [600, 176] on icon at bounding box center [603, 179] width 11 height 11
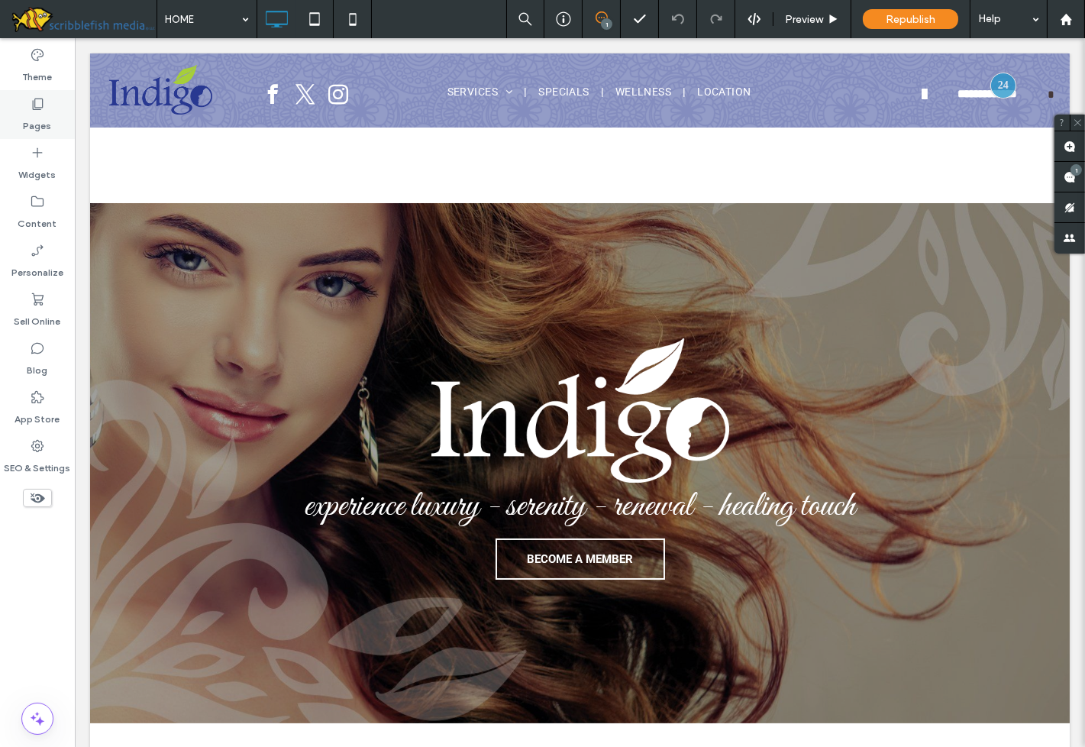
click at [51, 110] on div "Pages" at bounding box center [37, 114] width 75 height 49
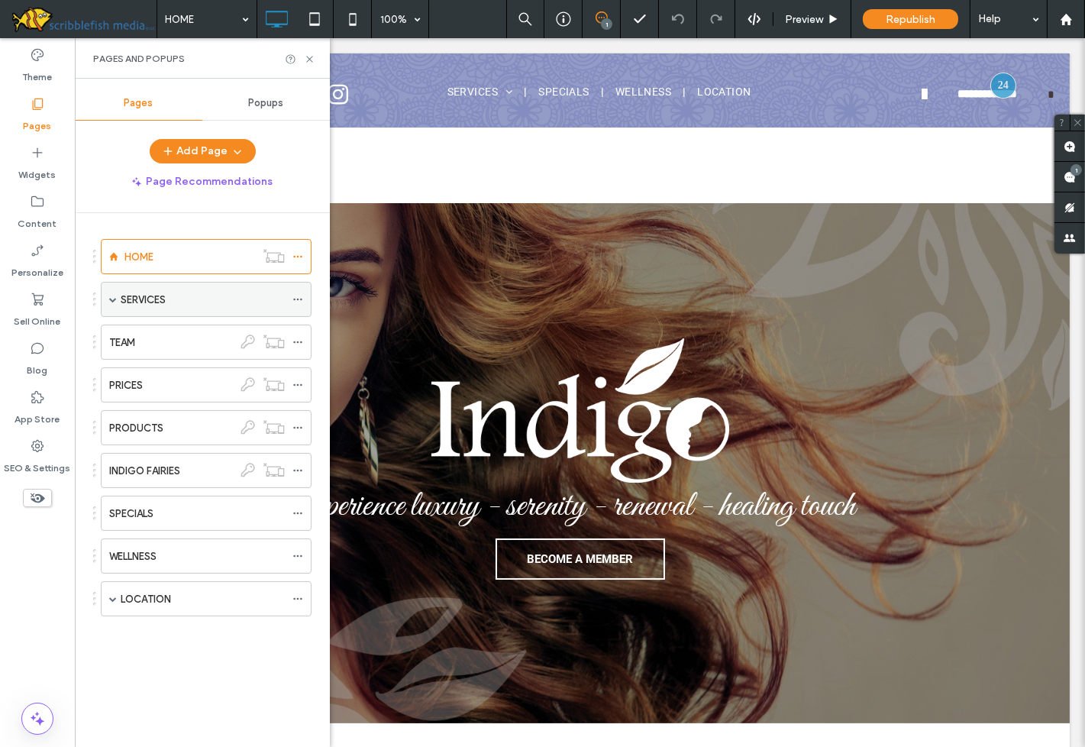
click at [150, 299] on label "SERVICES" at bounding box center [143, 299] width 45 height 27
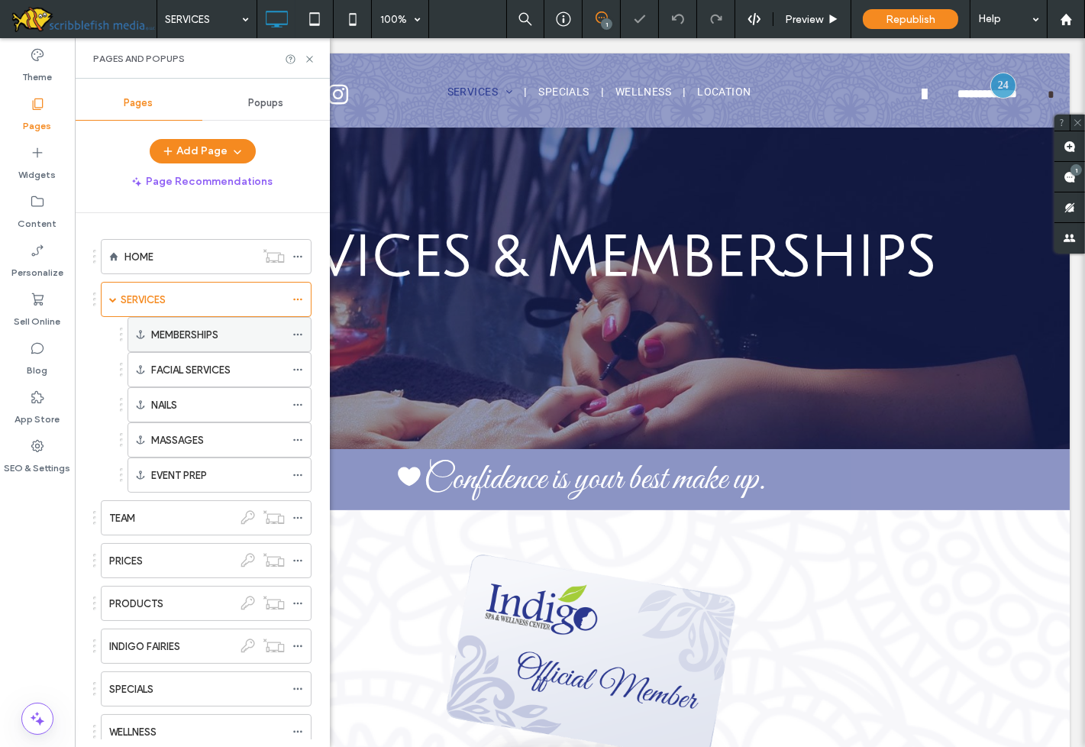
click at [178, 333] on label "MEMBERSHIPS" at bounding box center [184, 335] width 67 height 27
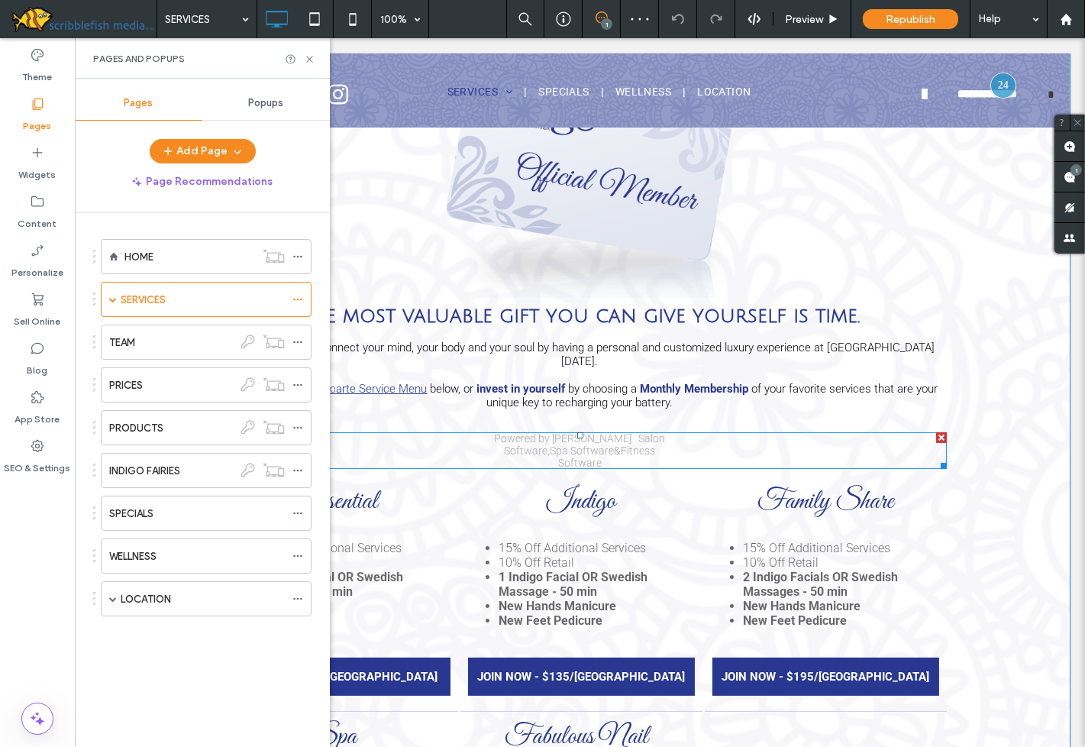
click at [577, 433] on span at bounding box center [580, 450] width 733 height 37
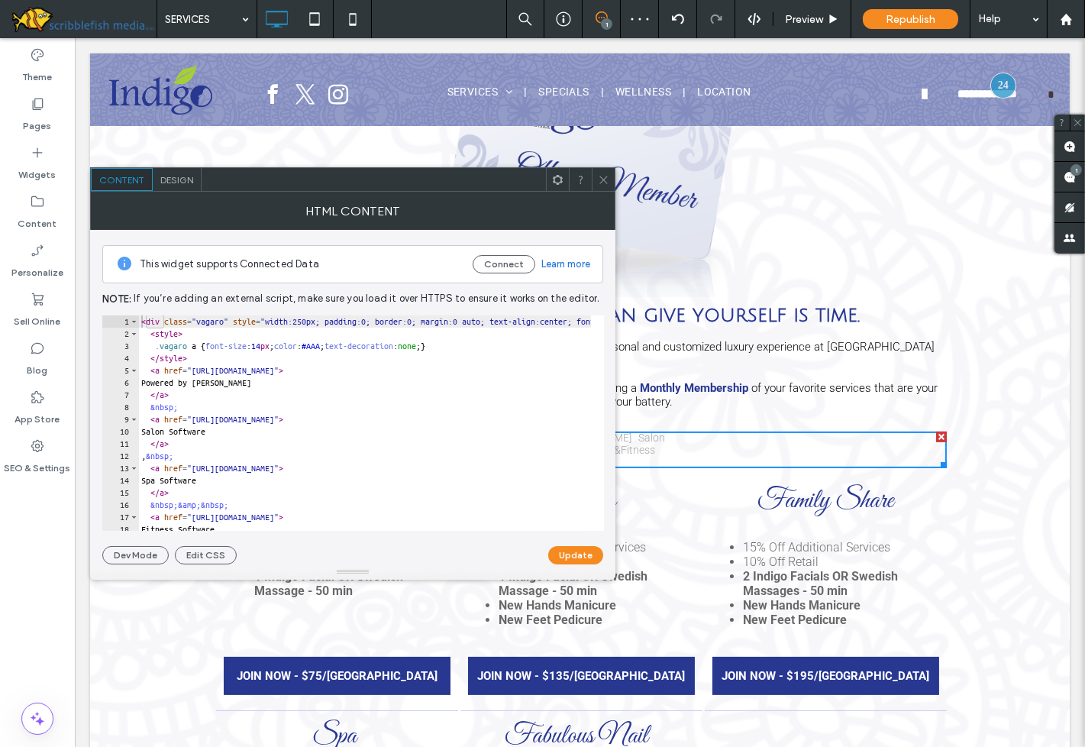
scroll to position [498, 0]
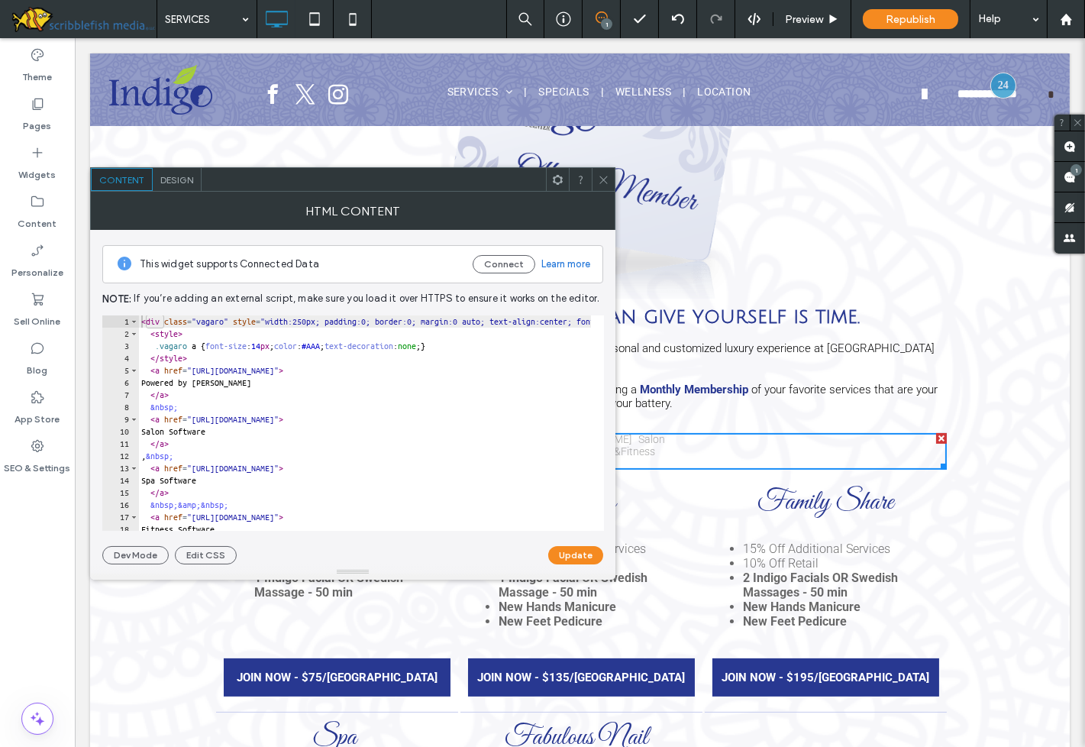
click at [599, 183] on icon at bounding box center [603, 179] width 11 height 11
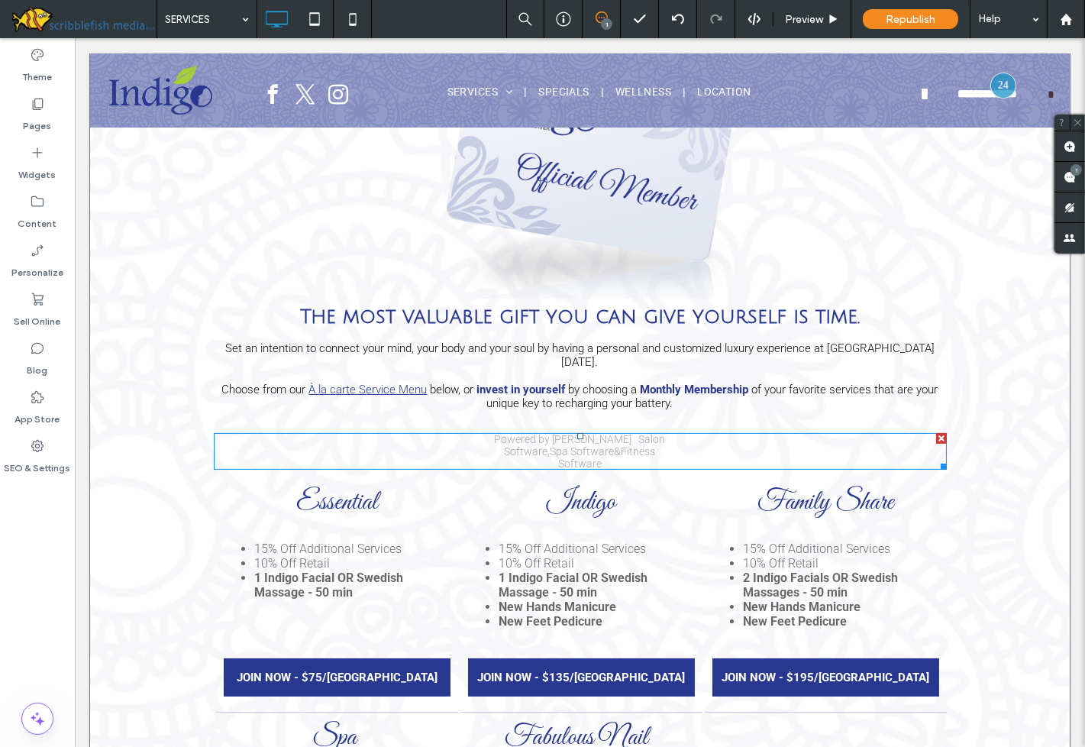
click at [936, 433] on div at bounding box center [941, 438] width 11 height 11
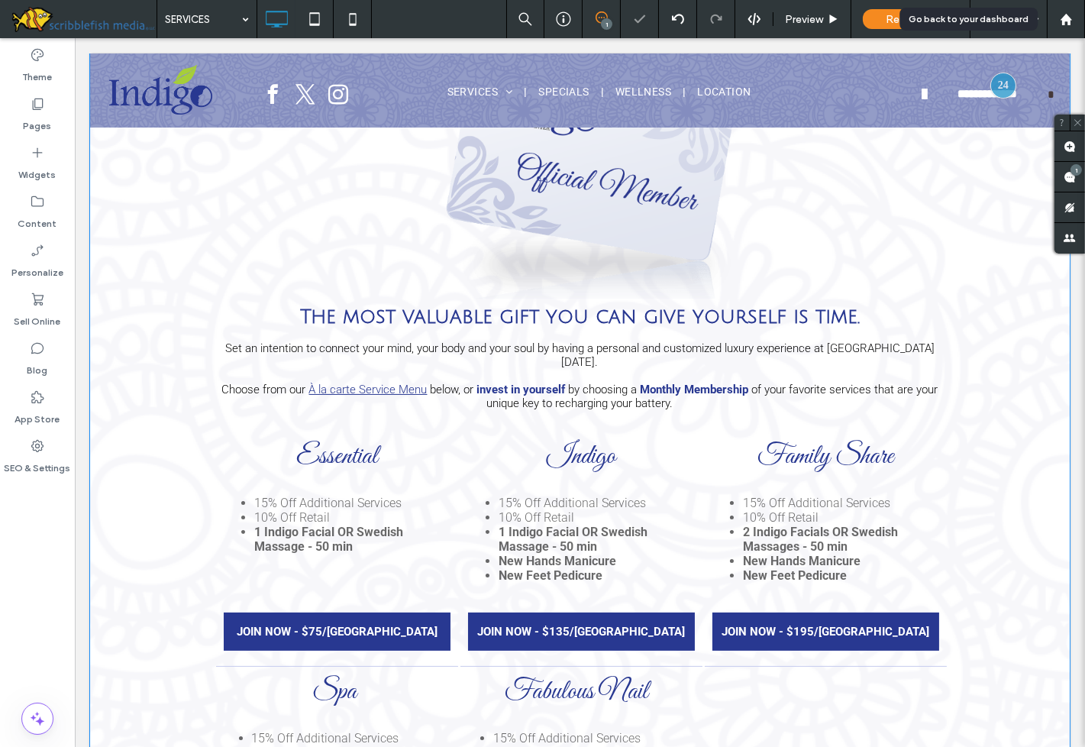
scroll to position [499, 0]
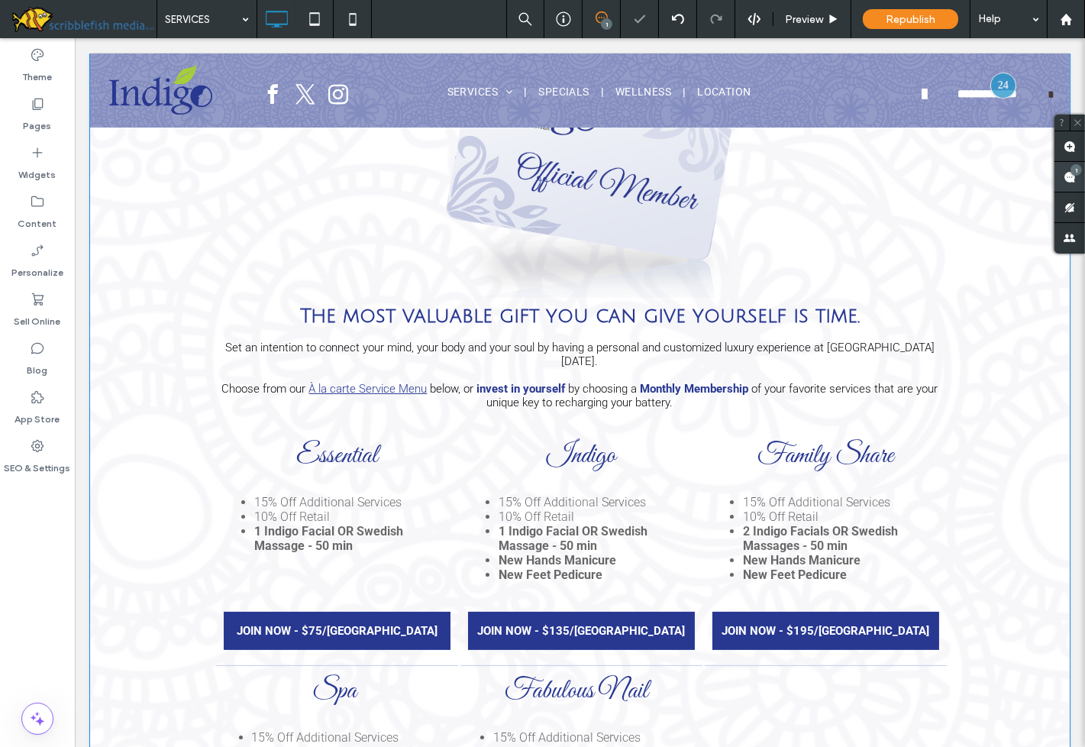
click at [1072, 176] on use at bounding box center [1070, 177] width 12 height 12
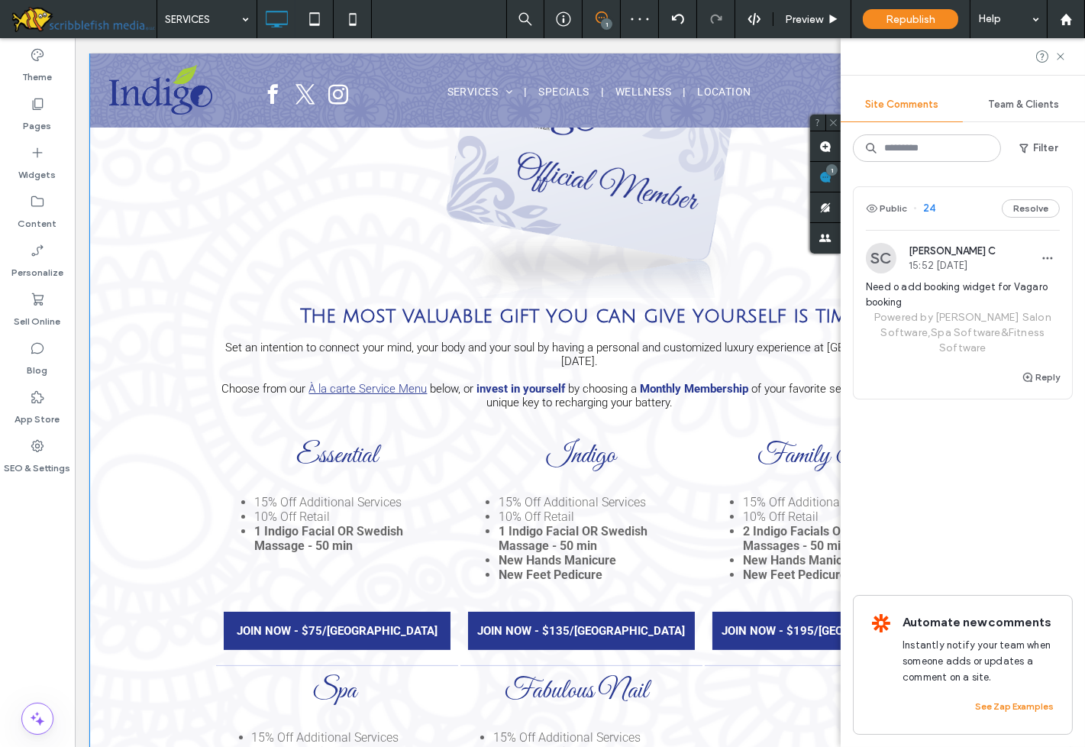
click at [974, 315] on link "Powered by Vagaro" at bounding box center [947, 317] width 146 height 13
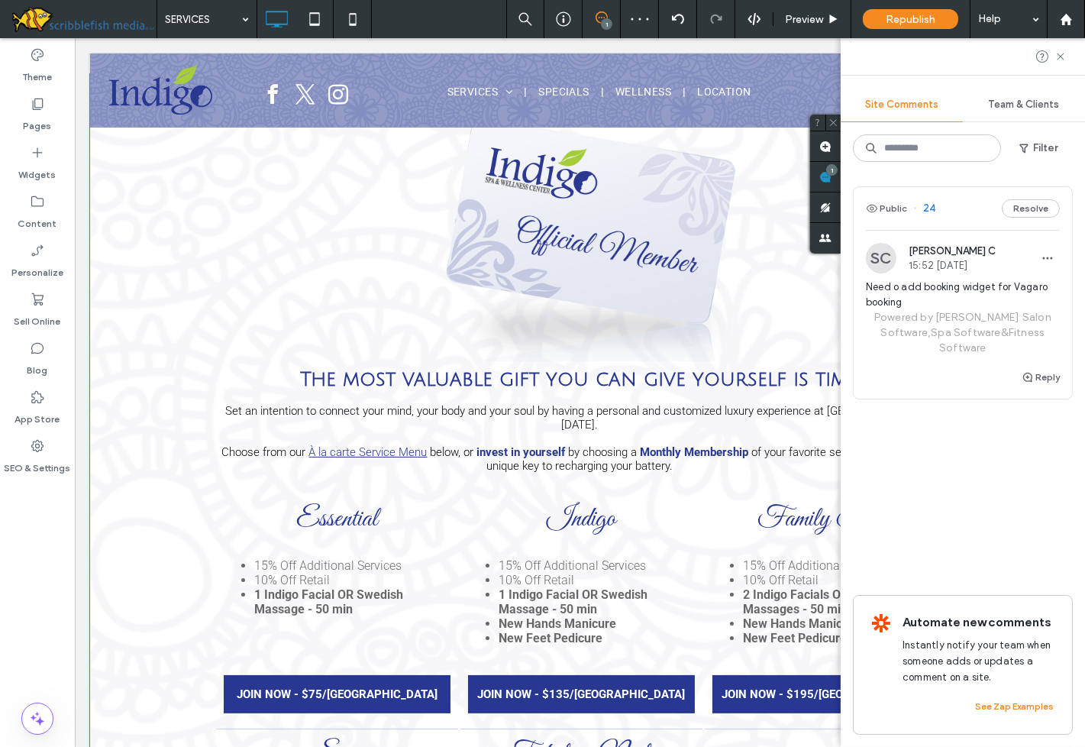
scroll to position [95, 0]
